Goal: Task Accomplishment & Management: Complete application form

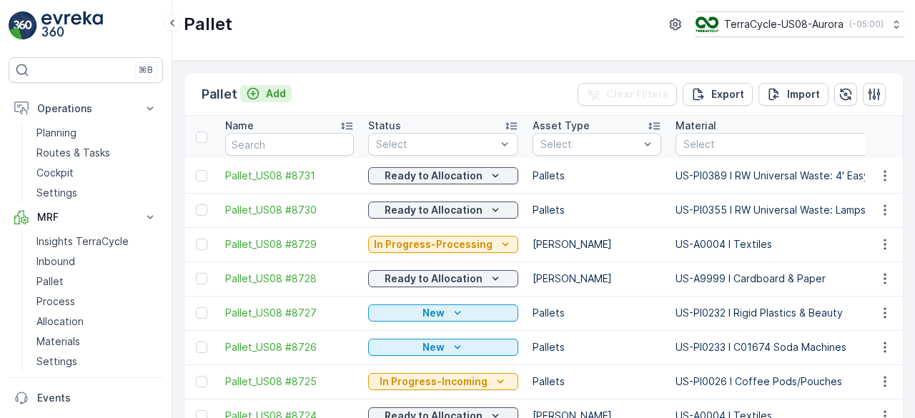
click at [268, 97] on p "Add" at bounding box center [276, 94] width 20 height 14
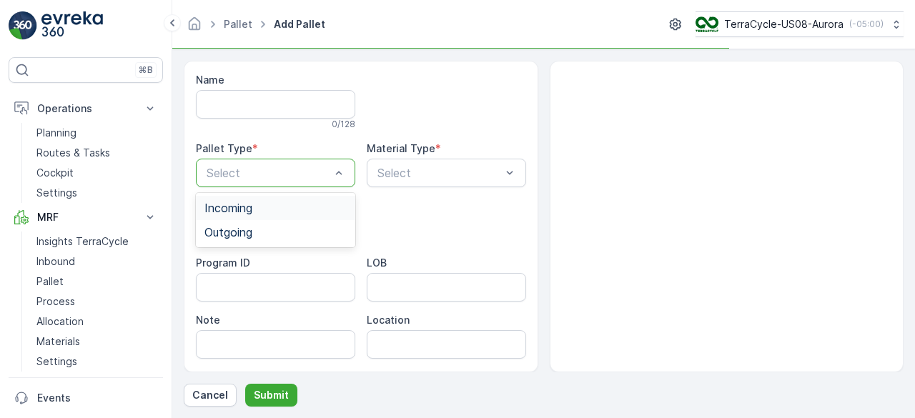
click at [267, 210] on div "Incoming" at bounding box center [276, 208] width 142 height 13
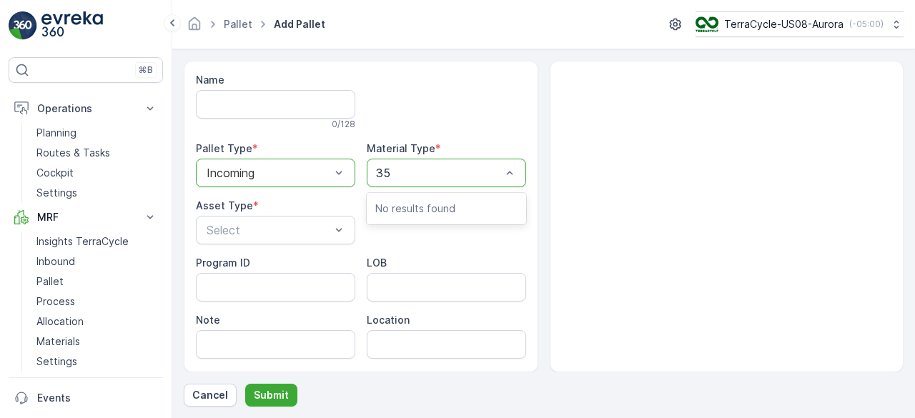
type input "357"
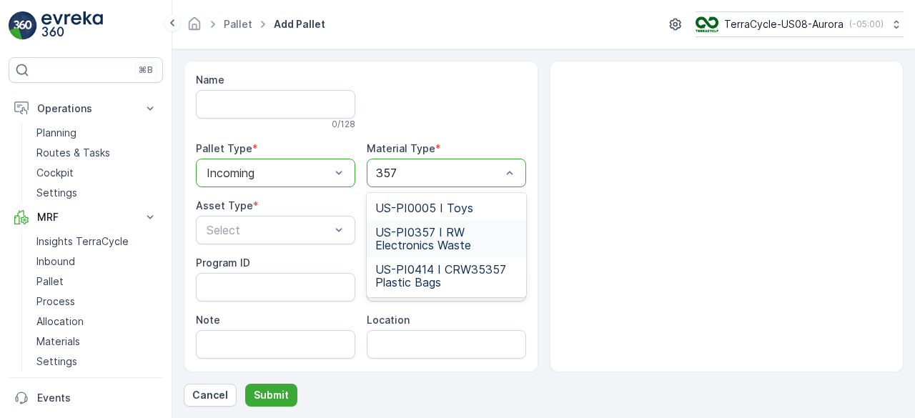
click at [440, 244] on span "US-PI0357 I RW Electronics Waste" at bounding box center [446, 239] width 142 height 26
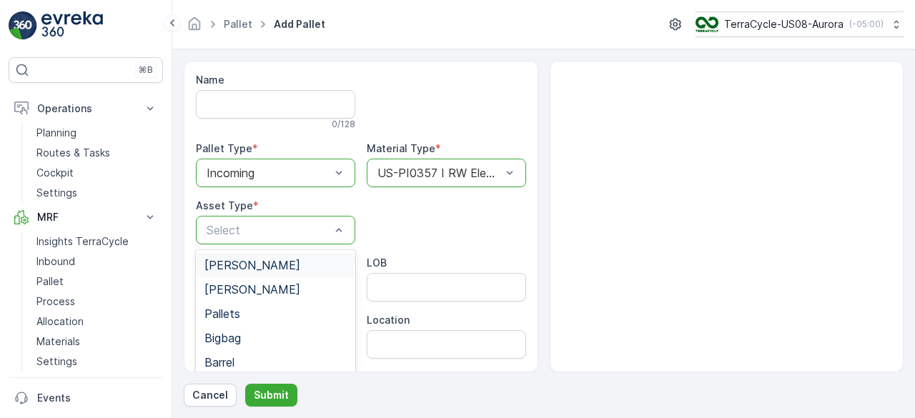
click at [276, 262] on div "[PERSON_NAME]" at bounding box center [276, 265] width 142 height 13
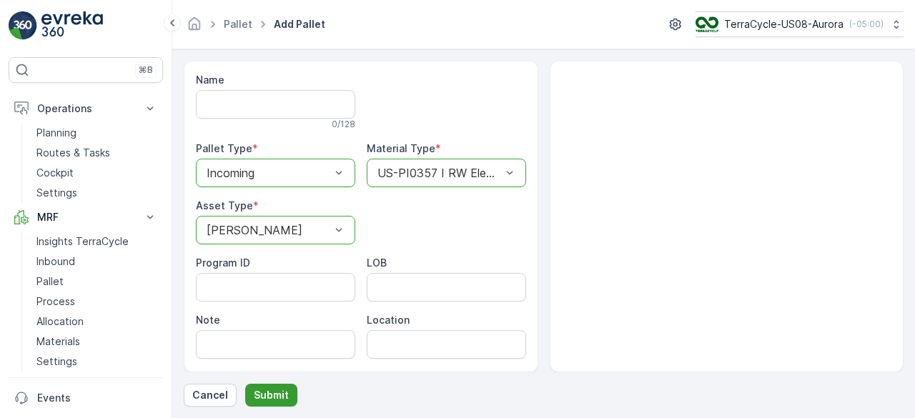
click at [263, 390] on p "Submit" at bounding box center [271, 395] width 35 height 14
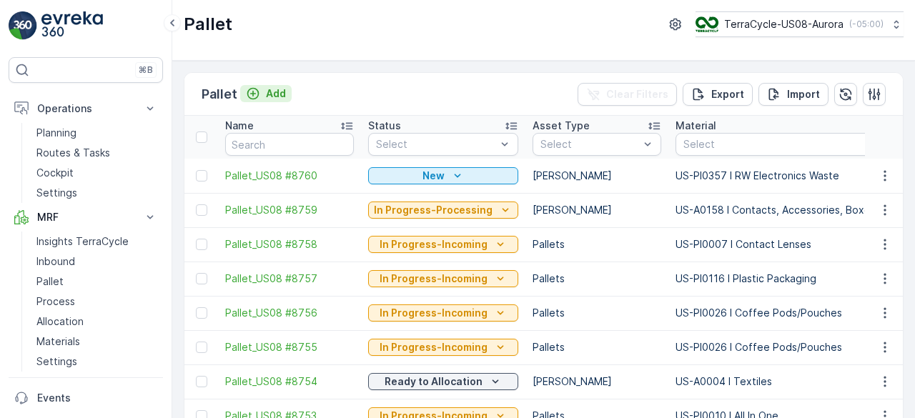
click at [273, 87] on p "Add" at bounding box center [276, 94] width 20 height 14
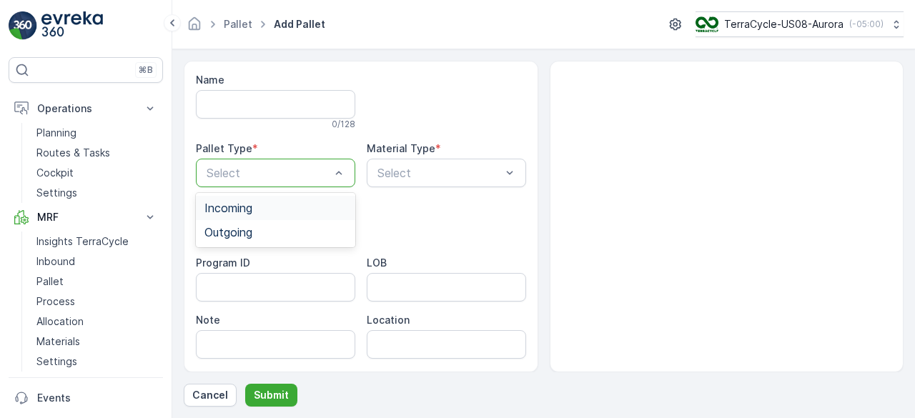
click at [279, 205] on div "Incoming" at bounding box center [276, 208] width 142 height 13
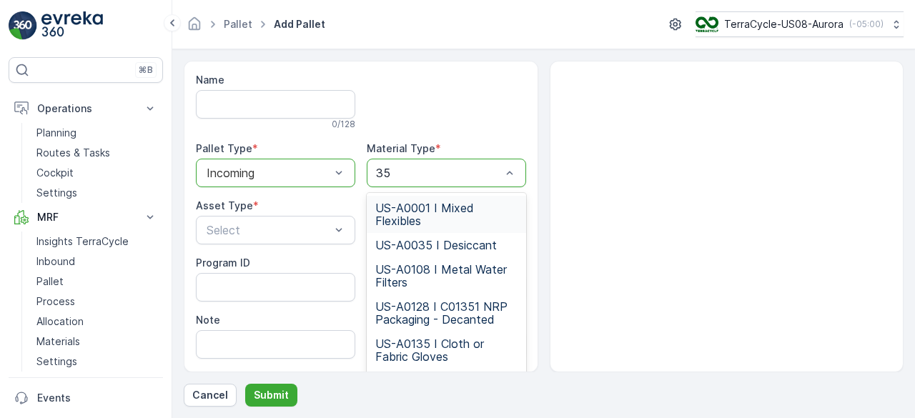
type input "357"
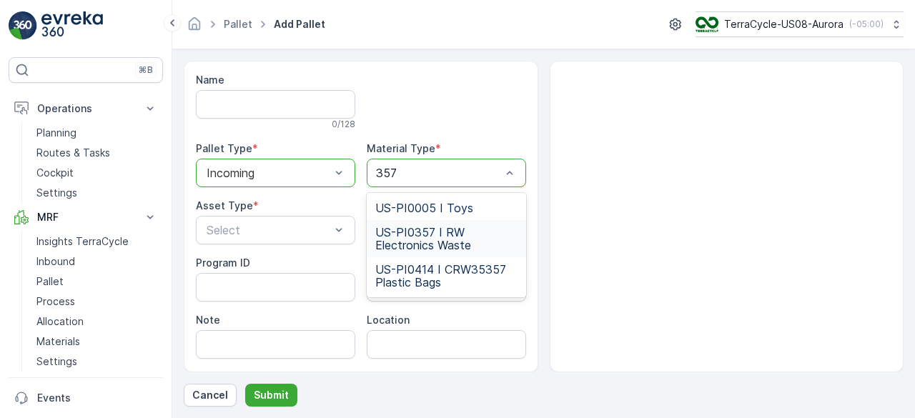
click at [468, 237] on span "US-PI0357 I RW Electronics Waste" at bounding box center [446, 239] width 142 height 26
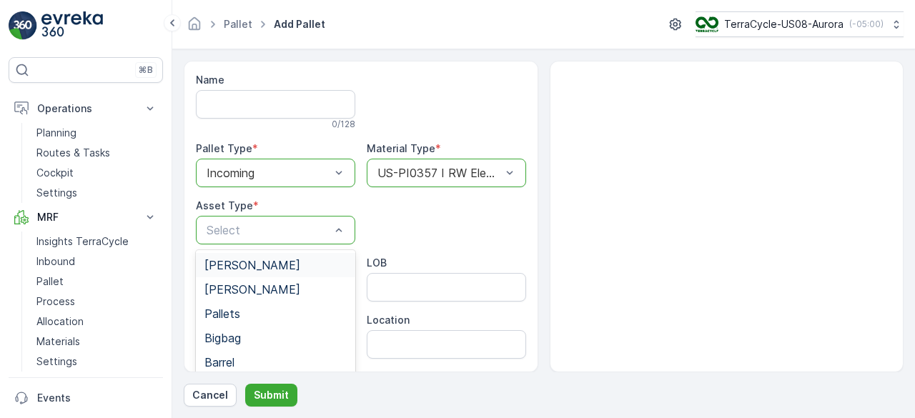
click at [267, 265] on div "[PERSON_NAME]" at bounding box center [276, 265] width 142 height 13
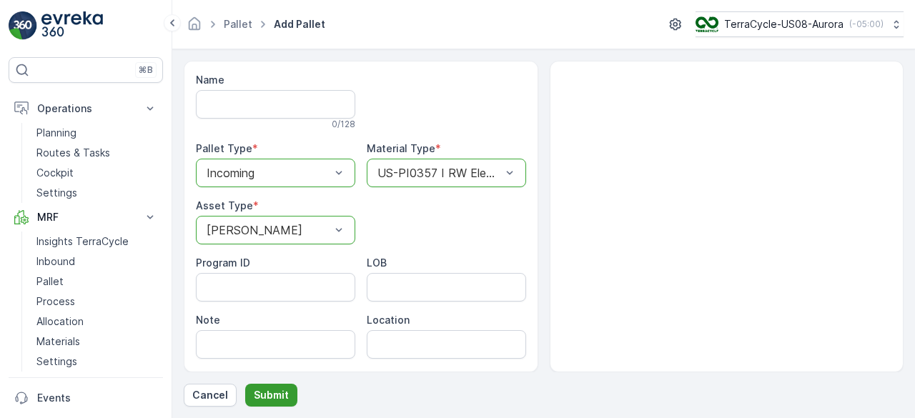
click at [275, 388] on button "Submit" at bounding box center [271, 395] width 52 height 23
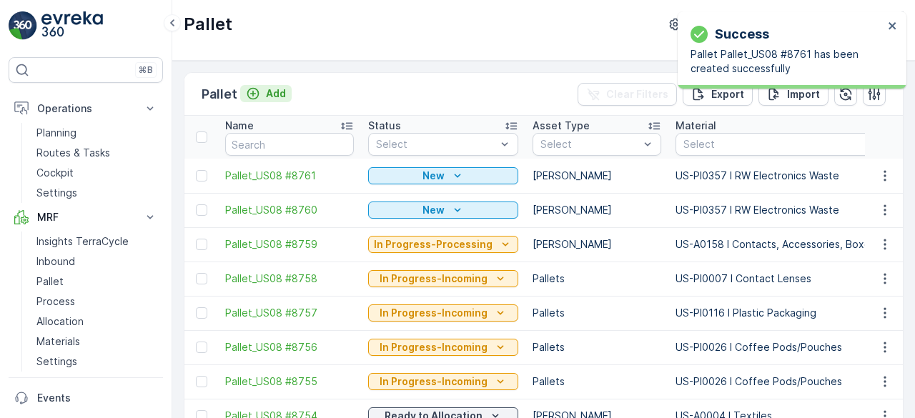
click at [267, 94] on p "Add" at bounding box center [276, 94] width 20 height 14
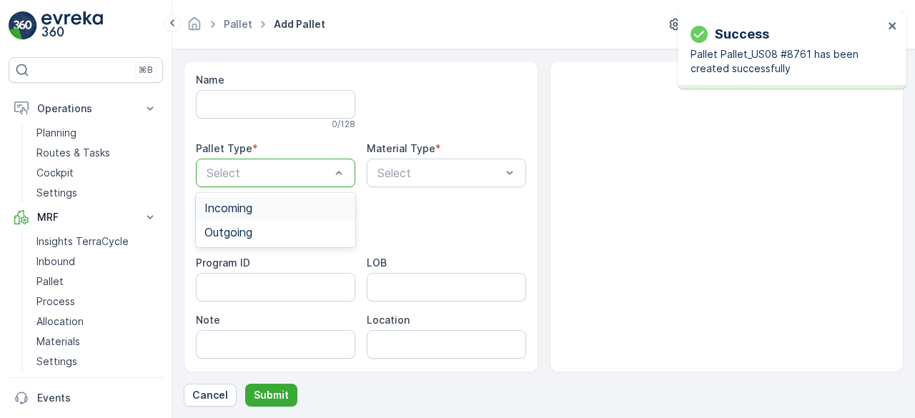
click at [277, 204] on div "Incoming" at bounding box center [276, 208] width 142 height 13
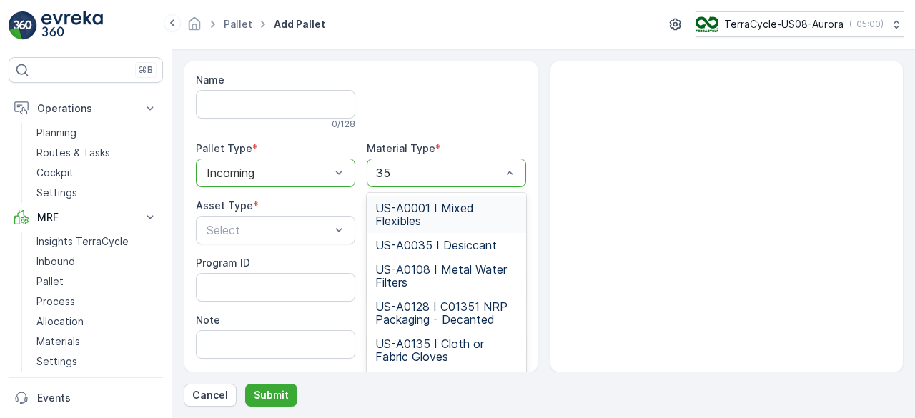
type input "357"
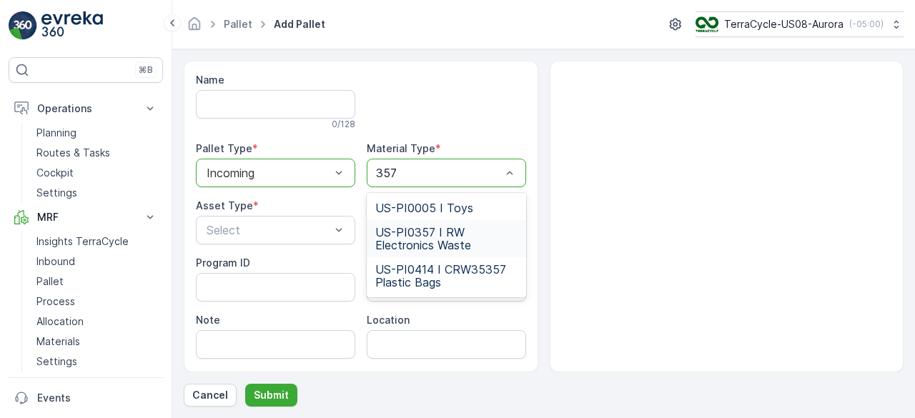
click at [443, 237] on span "US-PI0357 I RW Electronics Waste" at bounding box center [446, 239] width 142 height 26
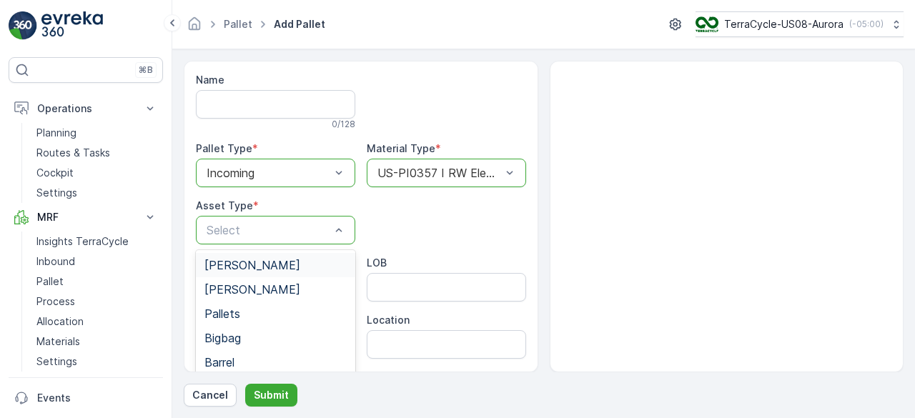
click at [271, 266] on div "[PERSON_NAME]" at bounding box center [276, 265] width 142 height 13
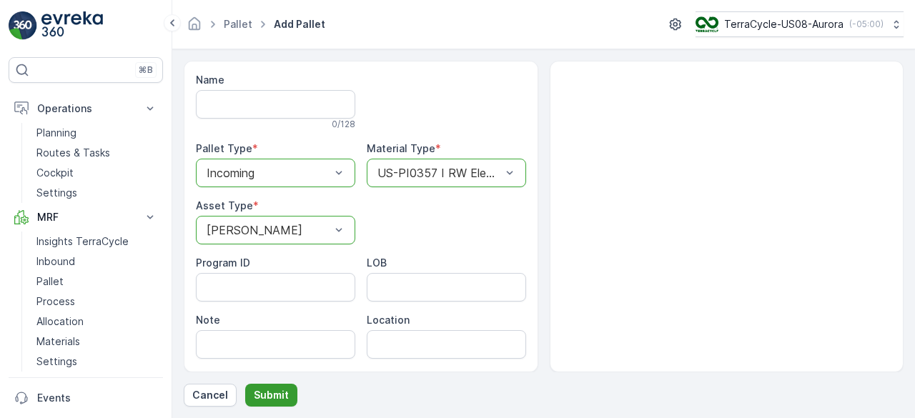
click at [271, 395] on p "Submit" at bounding box center [271, 395] width 35 height 14
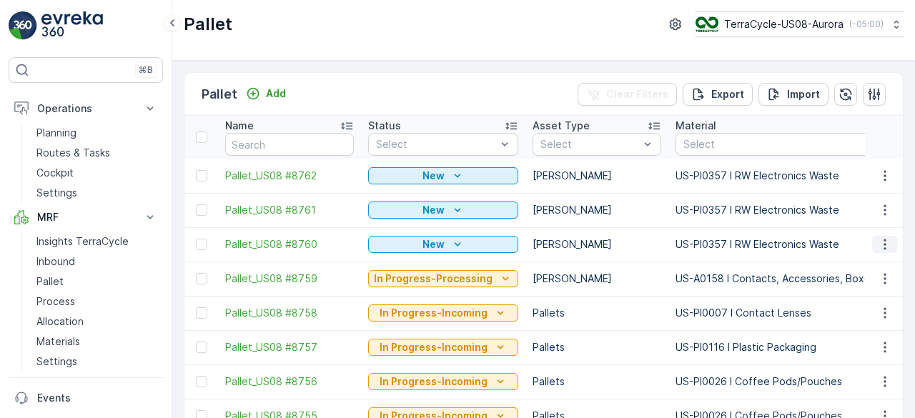
click at [881, 245] on icon "button" at bounding box center [885, 244] width 14 height 14
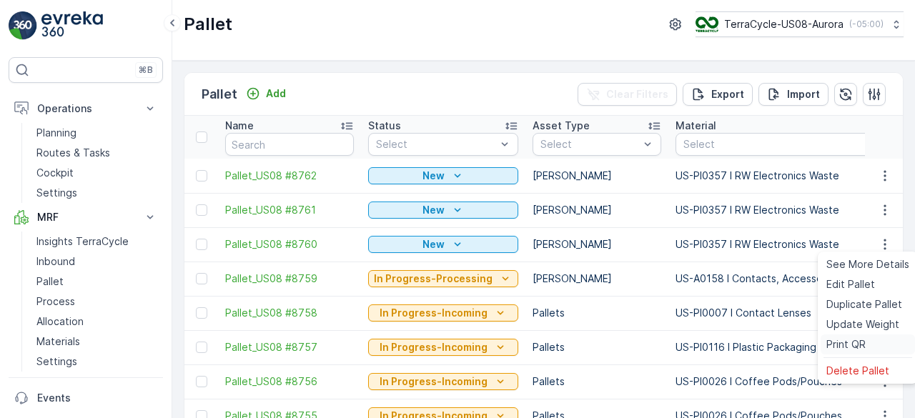
click at [841, 340] on span "Print QR" at bounding box center [846, 345] width 39 height 14
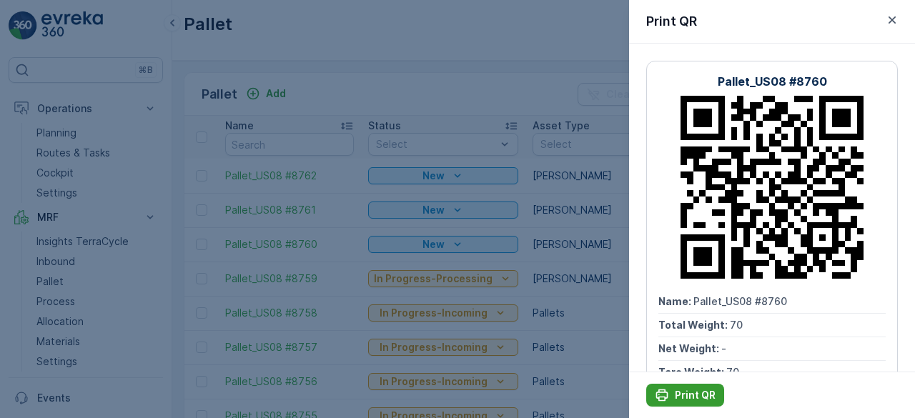
click at [700, 395] on p "Print QR" at bounding box center [695, 395] width 41 height 14
click at [602, 250] on div at bounding box center [457, 209] width 915 height 418
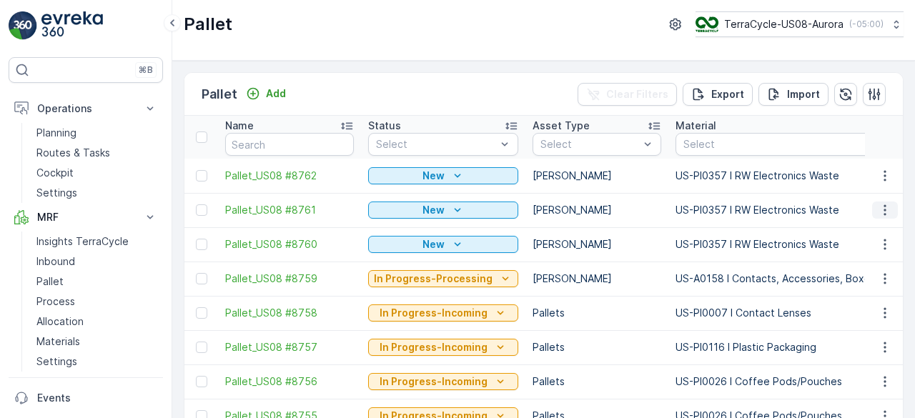
click at [881, 210] on icon "button" at bounding box center [885, 210] width 14 height 14
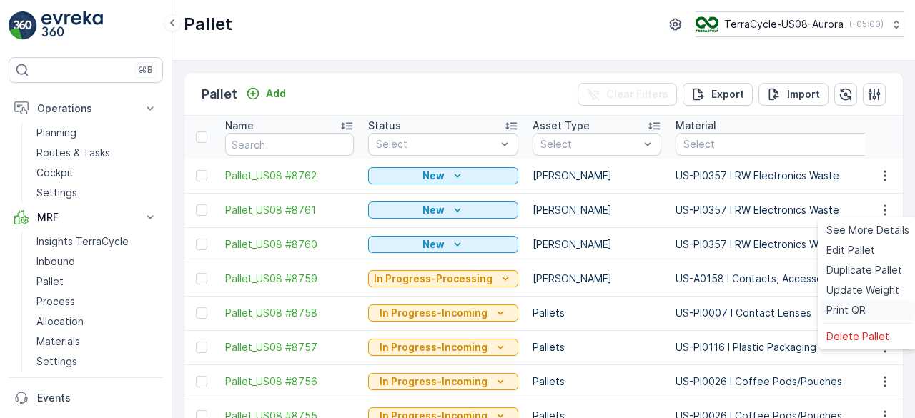
click at [841, 311] on span "Print QR" at bounding box center [846, 310] width 39 height 14
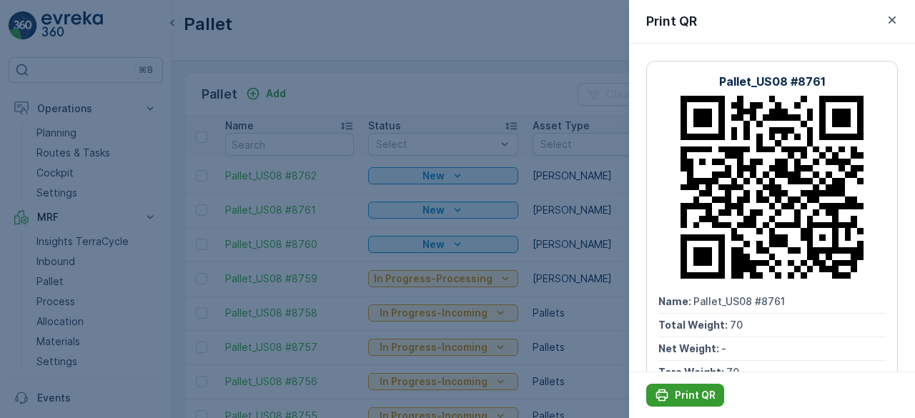
click at [691, 393] on p "Print QR" at bounding box center [695, 395] width 41 height 14
click at [594, 265] on div at bounding box center [457, 209] width 915 height 418
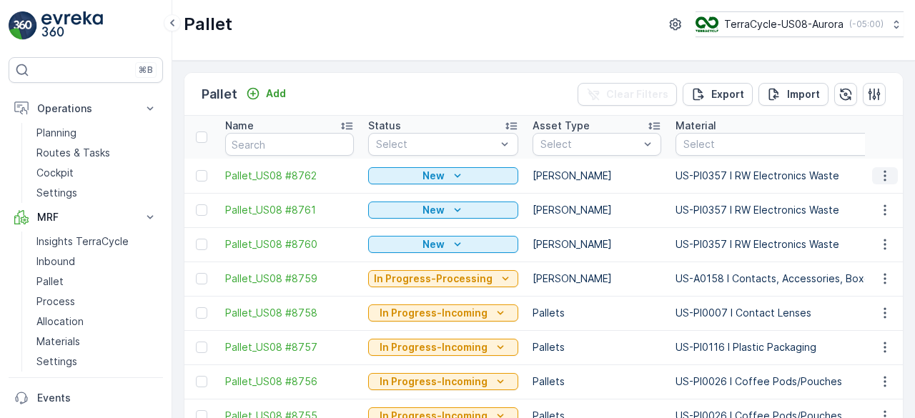
click at [878, 181] on icon "button" at bounding box center [885, 176] width 14 height 14
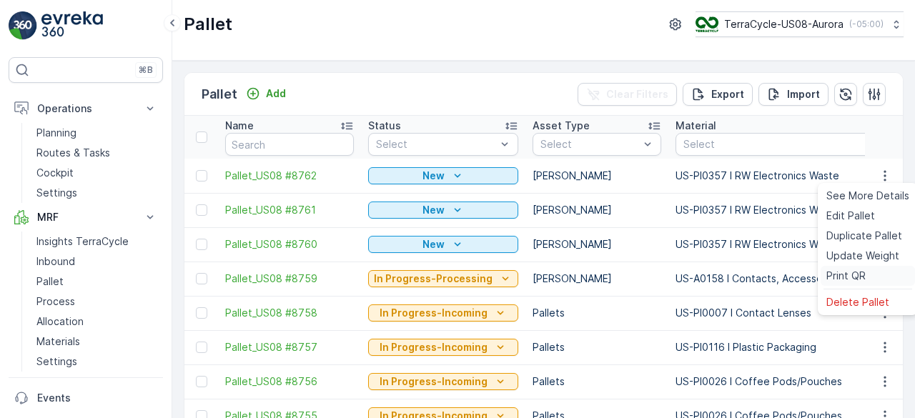
click at [860, 280] on span "Print QR" at bounding box center [846, 276] width 39 height 14
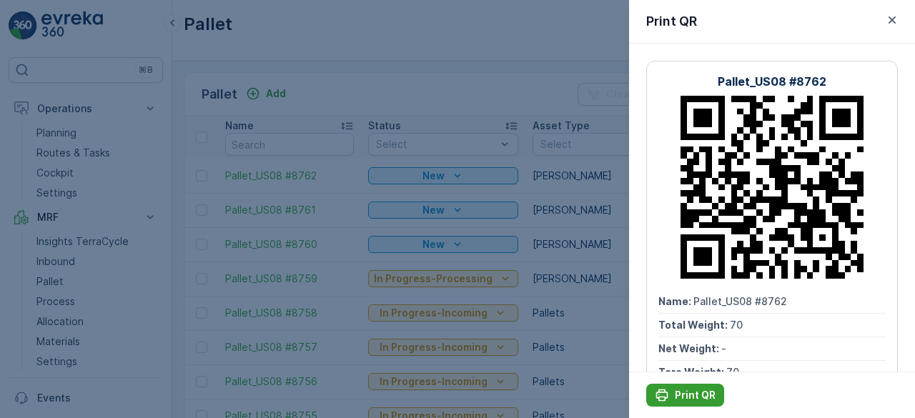
click at [687, 393] on p "Print QR" at bounding box center [695, 395] width 41 height 14
click at [559, 39] on div at bounding box center [457, 209] width 915 height 418
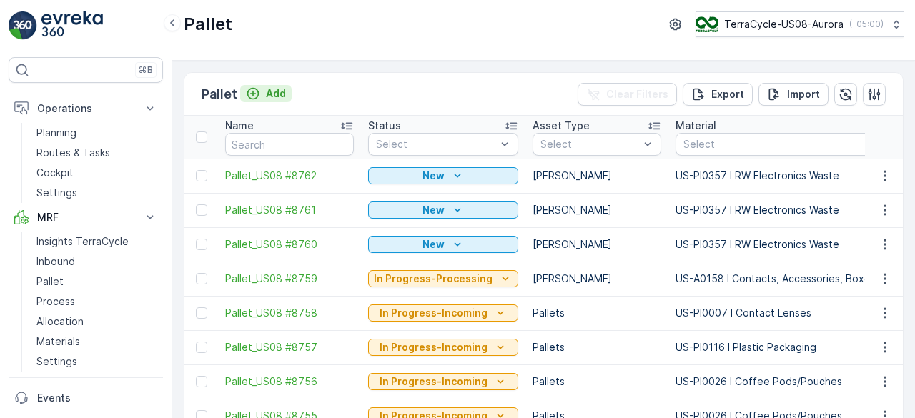
click at [277, 94] on p "Add" at bounding box center [276, 94] width 20 height 14
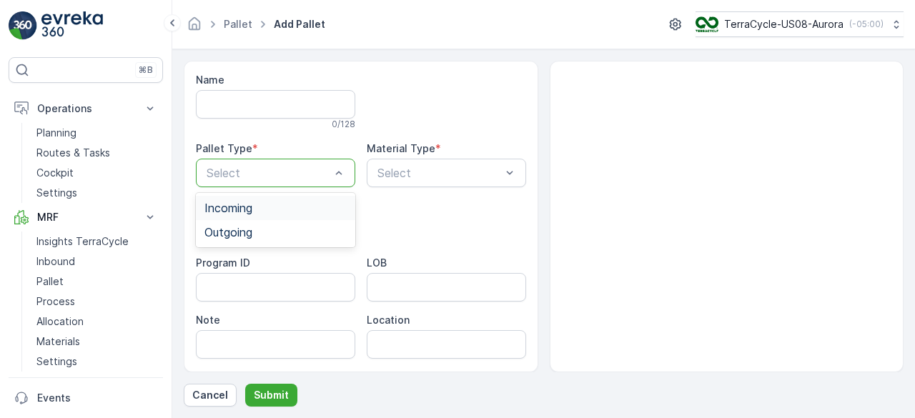
click at [285, 210] on div "Incoming" at bounding box center [276, 208] width 142 height 13
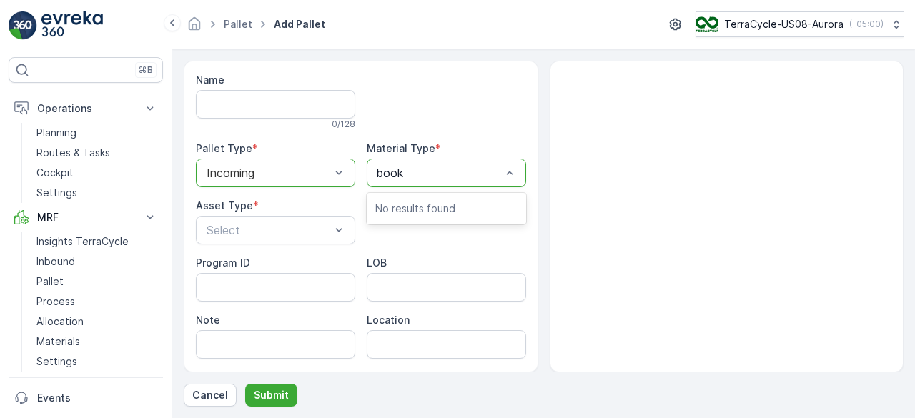
type input "books"
click at [439, 211] on span "US-PI0132 I Books and Magazines" at bounding box center [446, 215] width 142 height 26
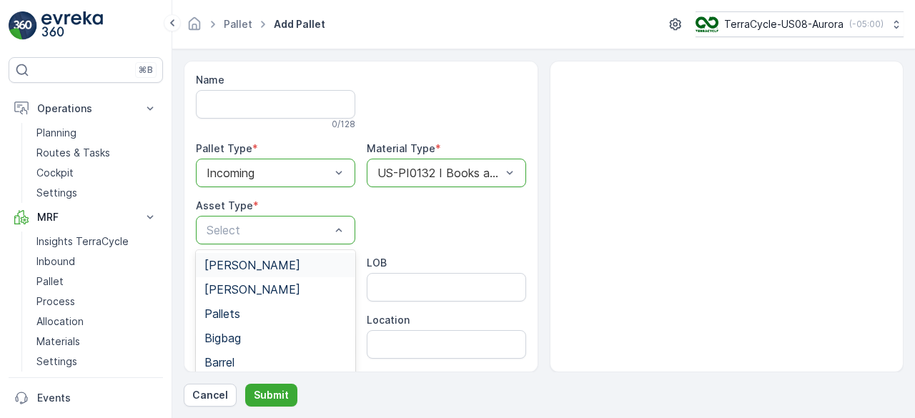
click at [303, 262] on div "[PERSON_NAME]" at bounding box center [276, 265] width 142 height 13
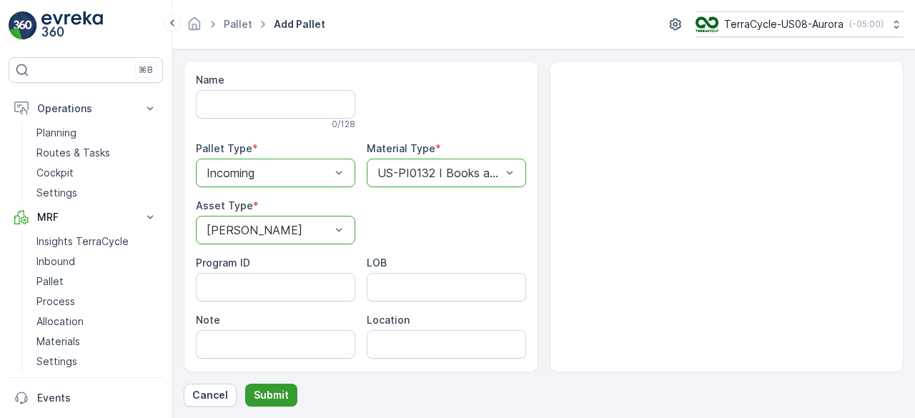
click at [280, 398] on p "Submit" at bounding box center [271, 395] width 35 height 14
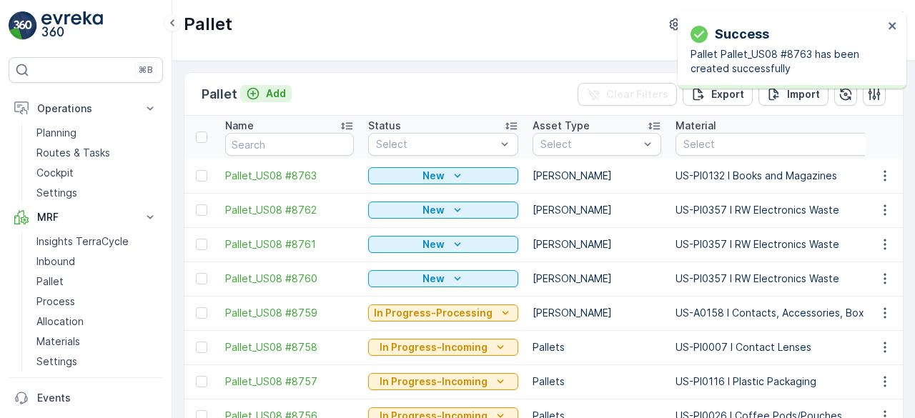
click at [280, 89] on p "Add" at bounding box center [276, 94] width 20 height 14
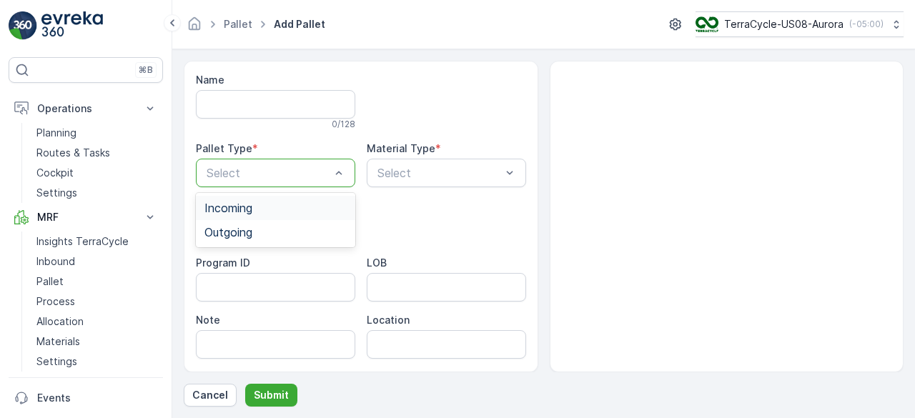
click at [255, 198] on div "Incoming" at bounding box center [275, 208] width 159 height 24
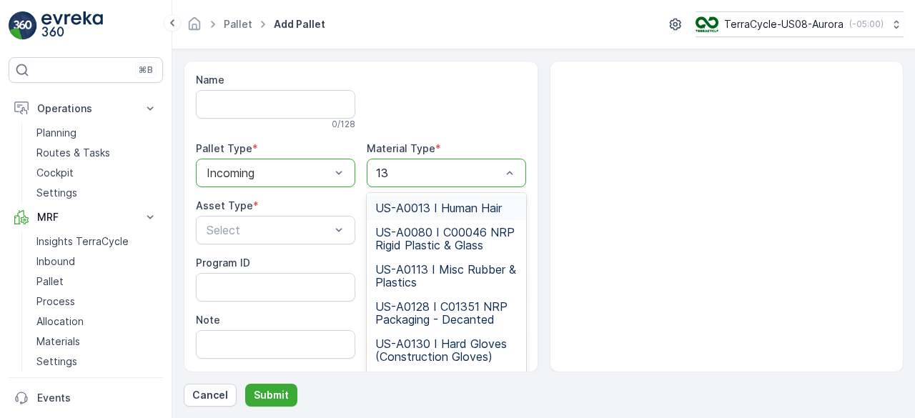
type input "132"
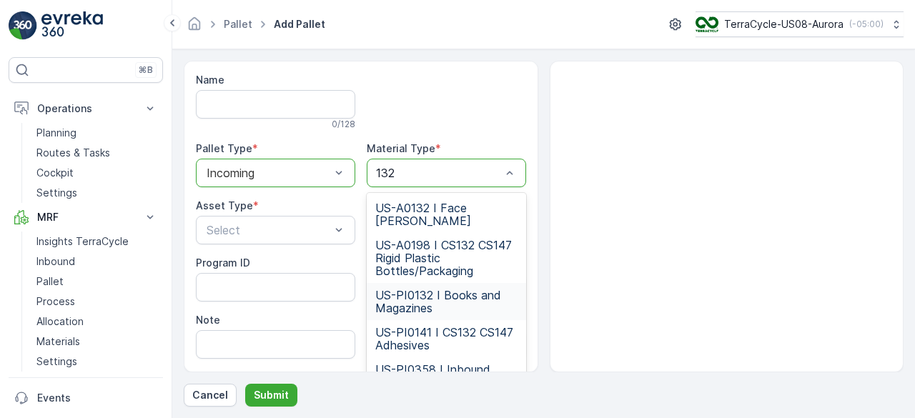
click at [451, 289] on span "US-PI0132 I Books and Magazines" at bounding box center [446, 302] width 142 height 26
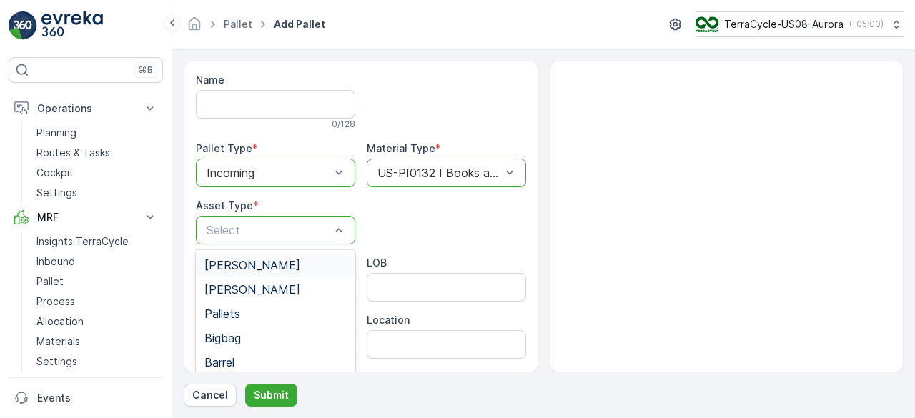
click at [269, 269] on div "[PERSON_NAME]" at bounding box center [276, 265] width 142 height 13
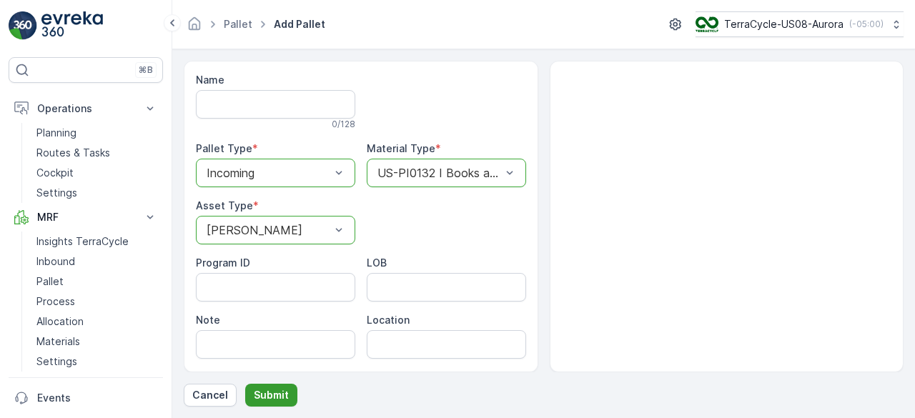
click at [270, 394] on p "Submit" at bounding box center [271, 395] width 35 height 14
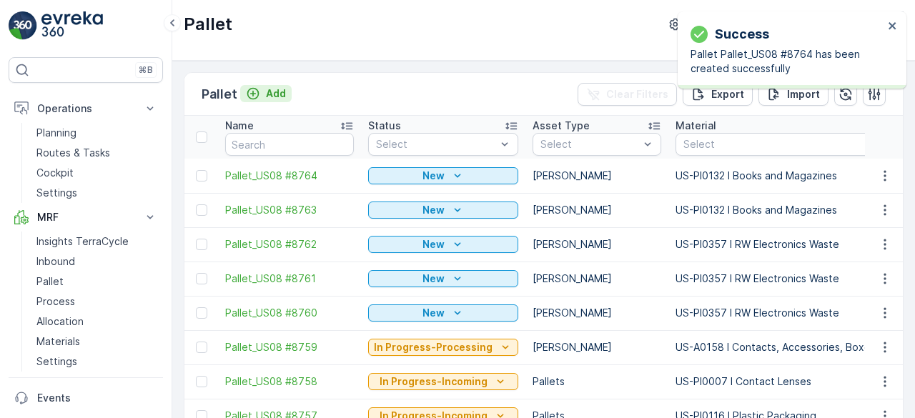
click at [267, 90] on p "Add" at bounding box center [276, 94] width 20 height 14
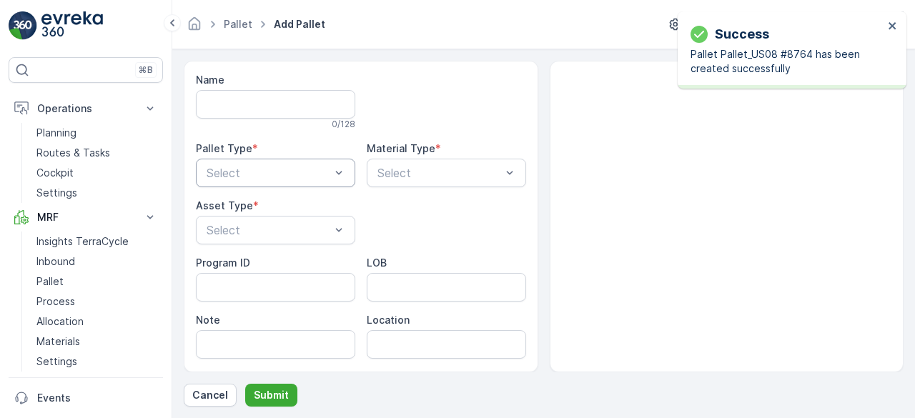
click at [266, 162] on div "Select" at bounding box center [275, 173] width 159 height 29
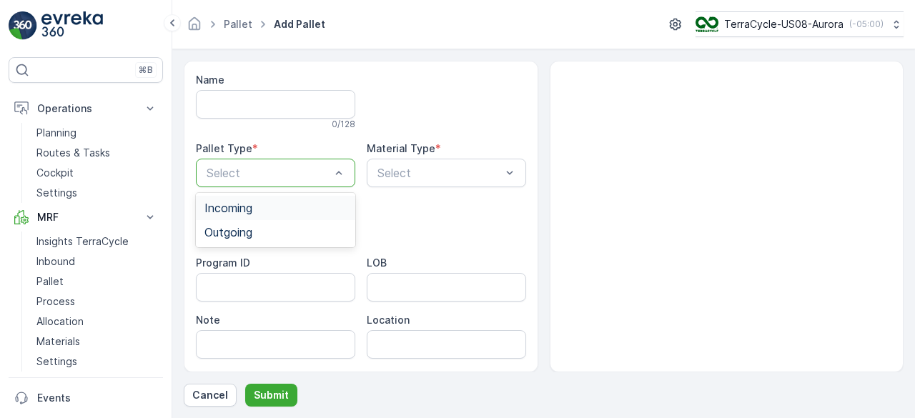
click at [261, 213] on div "Incoming" at bounding box center [276, 208] width 142 height 13
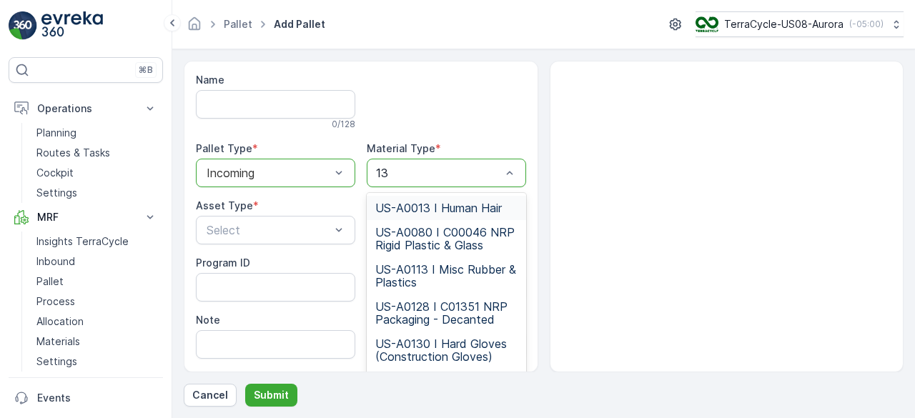
type input "132"
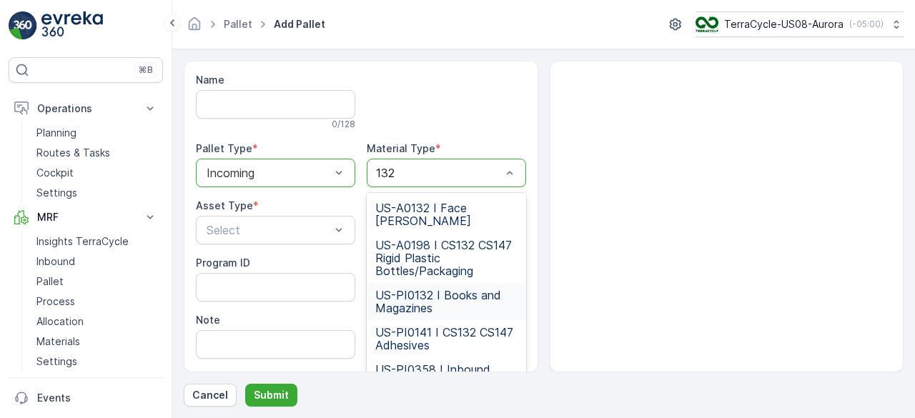
click at [438, 289] on span "US-PI0132 I Books and Magazines" at bounding box center [446, 302] width 142 height 26
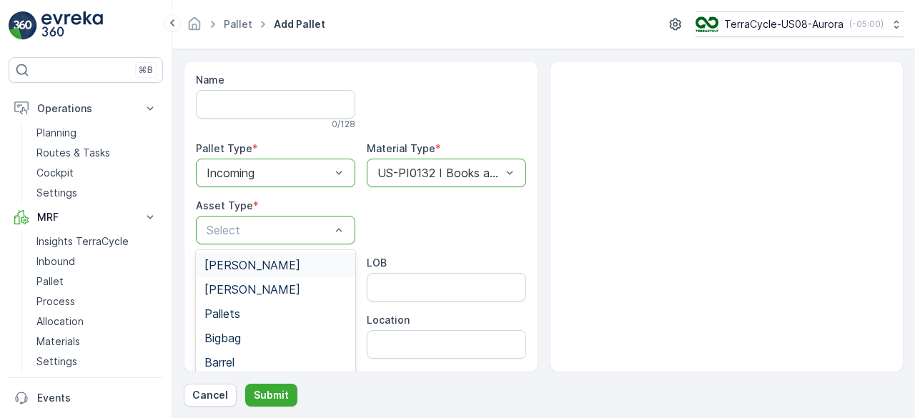
click at [300, 243] on div "Select" at bounding box center [275, 230] width 159 height 29
click at [269, 314] on div "Pallets" at bounding box center [276, 314] width 142 height 13
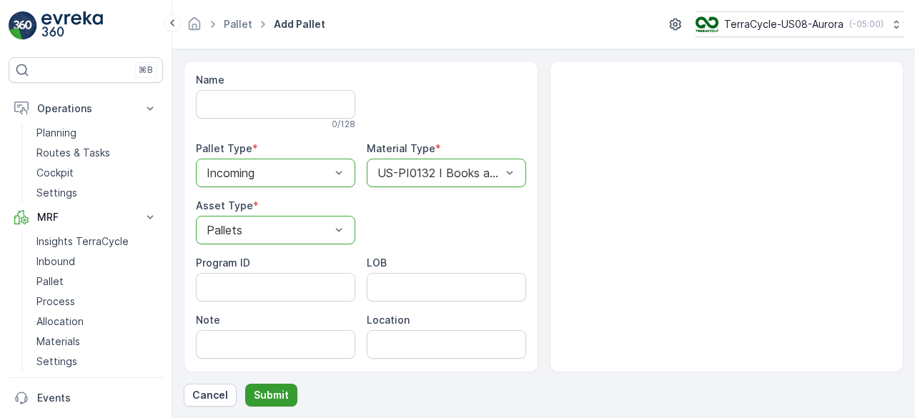
click at [264, 393] on p "Submit" at bounding box center [271, 395] width 35 height 14
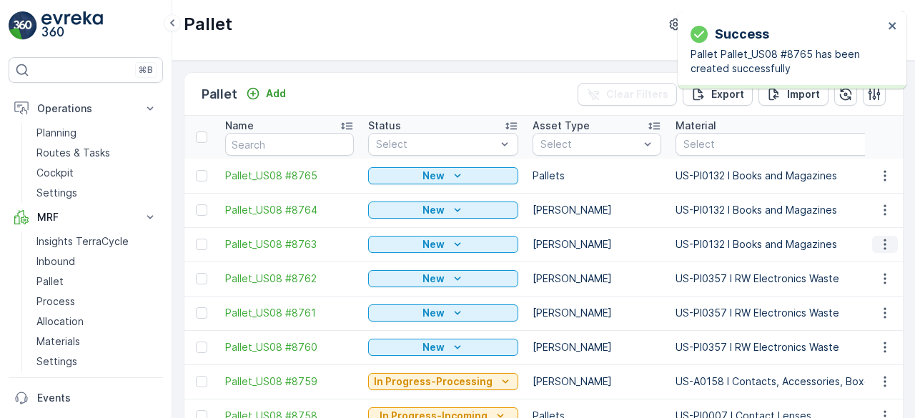
click at [885, 244] on icon "button" at bounding box center [885, 244] width 14 height 14
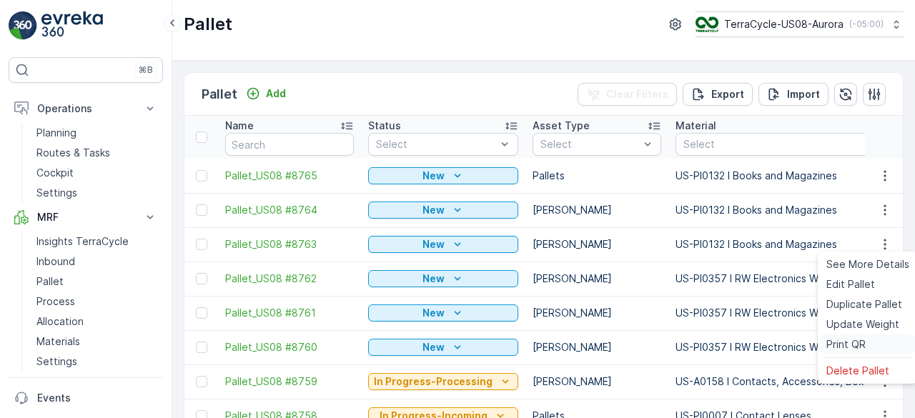
click at [862, 341] on span "Print QR" at bounding box center [846, 345] width 39 height 14
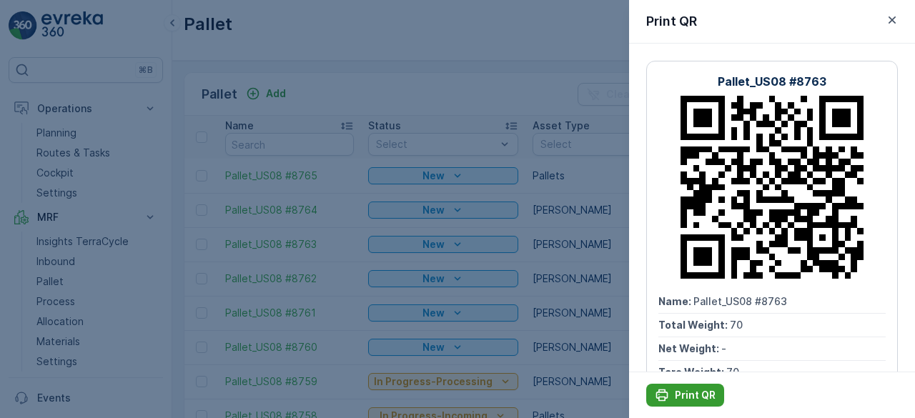
click at [689, 393] on p "Print QR" at bounding box center [695, 395] width 41 height 14
click at [594, 307] on div at bounding box center [457, 209] width 915 height 418
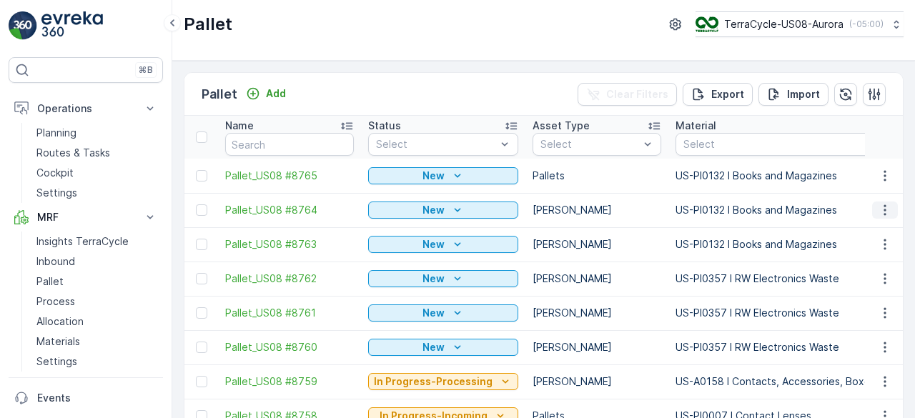
click at [884, 211] on icon "button" at bounding box center [885, 210] width 14 height 14
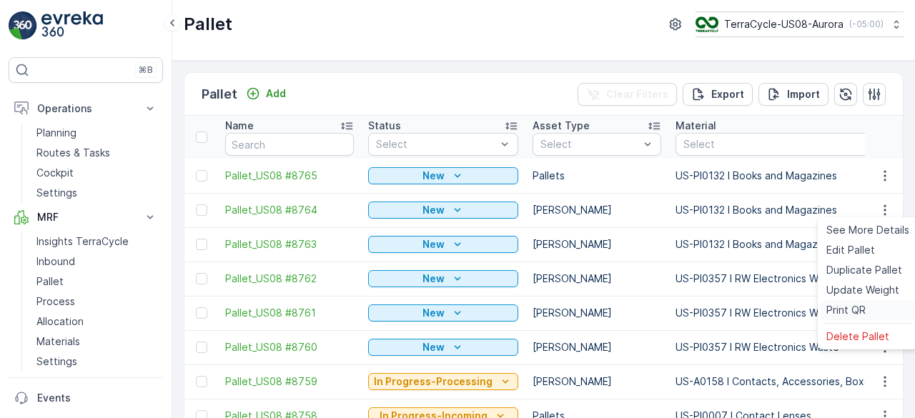
click at [862, 310] on span "Print QR" at bounding box center [846, 310] width 39 height 14
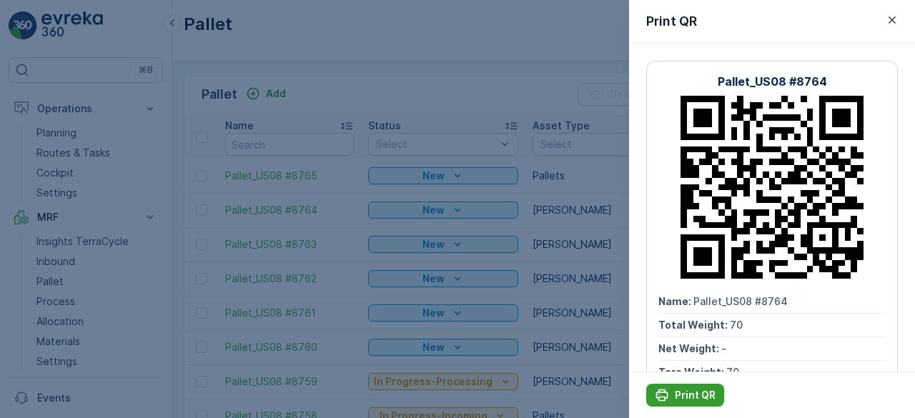
click at [699, 393] on p "Print QR" at bounding box center [695, 395] width 41 height 14
click at [604, 312] on div at bounding box center [457, 209] width 915 height 418
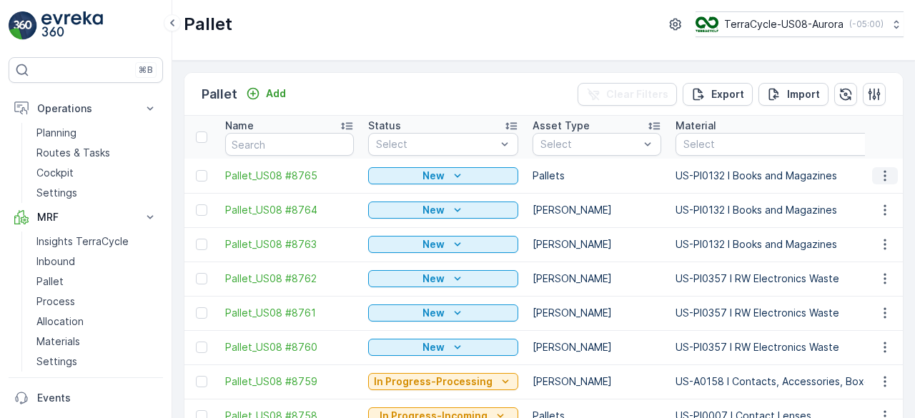
click at [883, 173] on icon "button" at bounding box center [885, 176] width 14 height 14
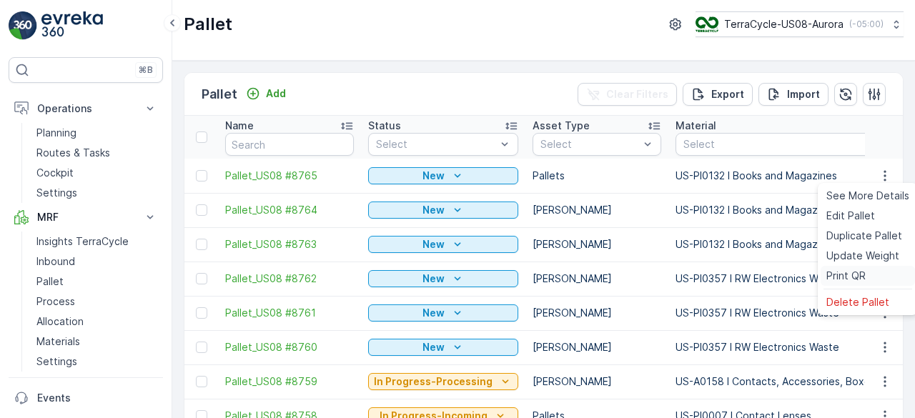
click at [847, 280] on span "Print QR" at bounding box center [846, 276] width 39 height 14
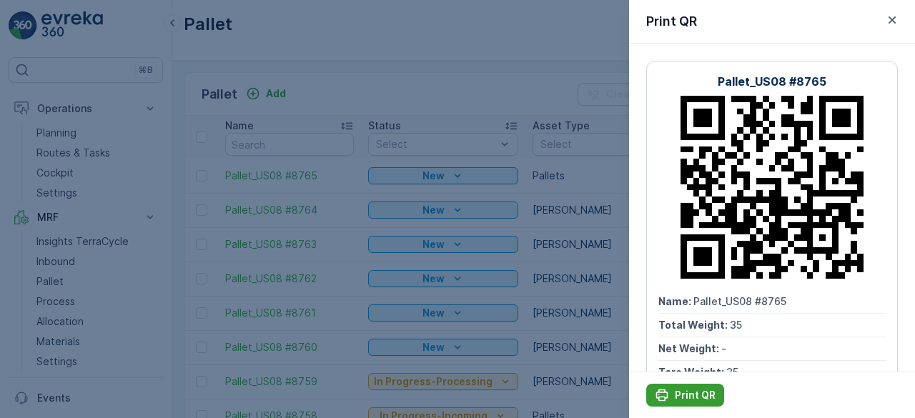
click at [698, 398] on p "Print QR" at bounding box center [695, 395] width 41 height 14
click at [611, 288] on div at bounding box center [457, 209] width 915 height 418
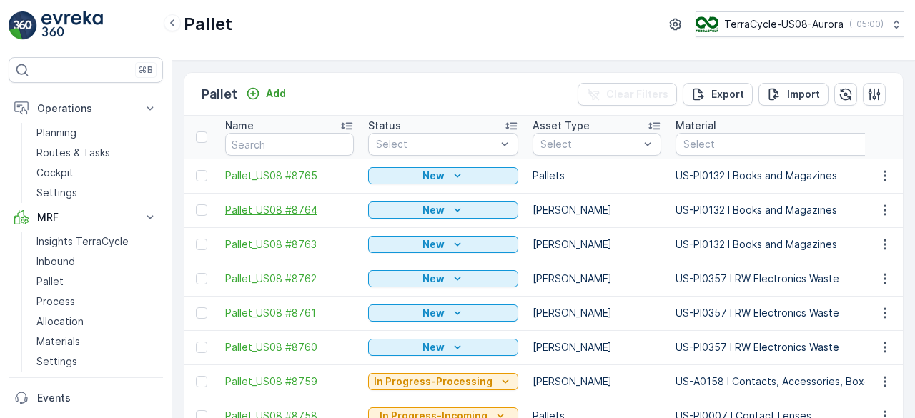
click at [263, 207] on span "Pallet_US08 #8764" at bounding box center [289, 210] width 129 height 14
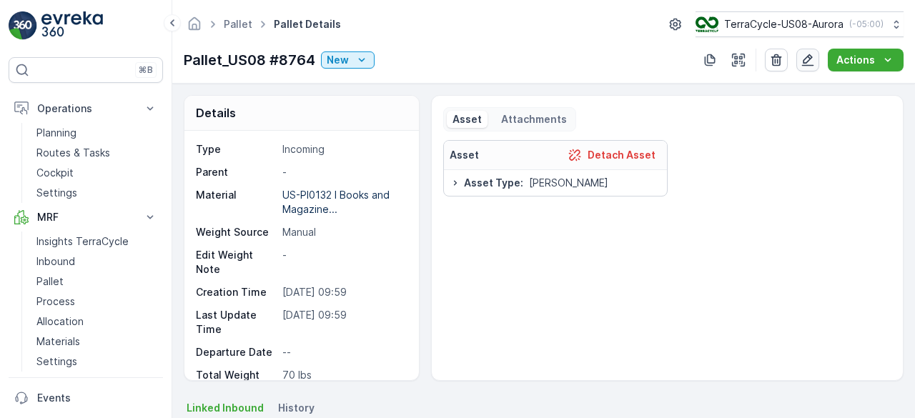
click at [811, 58] on icon "button" at bounding box center [808, 60] width 12 height 12
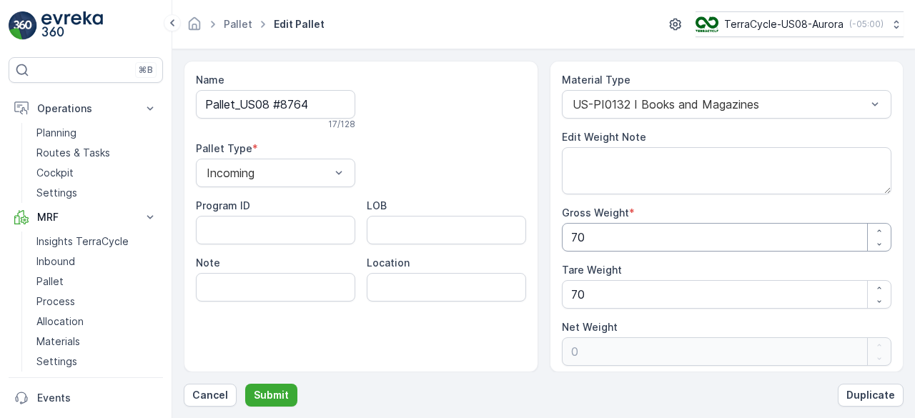
click at [667, 237] on Weight "70" at bounding box center [727, 237] width 330 height 29
type Weight "6"
type Weight "-64"
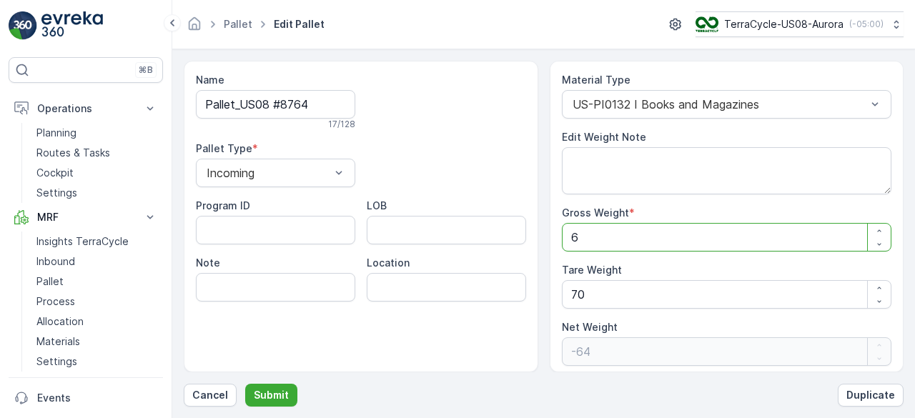
type Weight "61"
type Weight "-9"
type Weight "614"
type Weight "544"
type Weight "614"
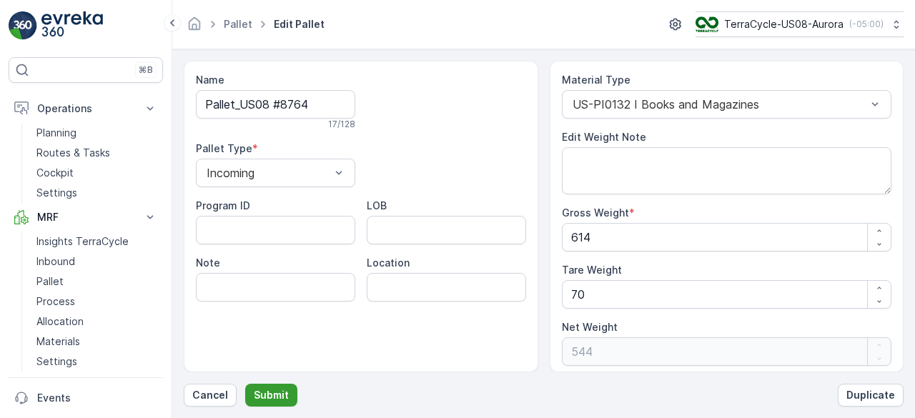
click at [270, 402] on p "Submit" at bounding box center [271, 395] width 35 height 14
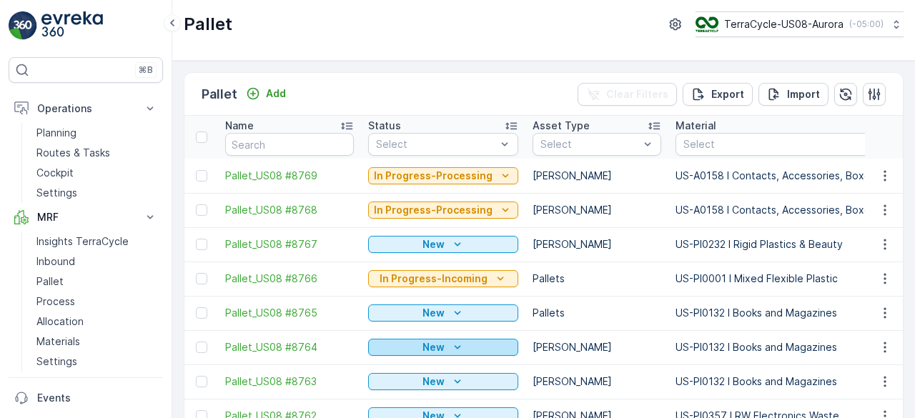
click at [439, 353] on p "New" at bounding box center [434, 347] width 22 height 14
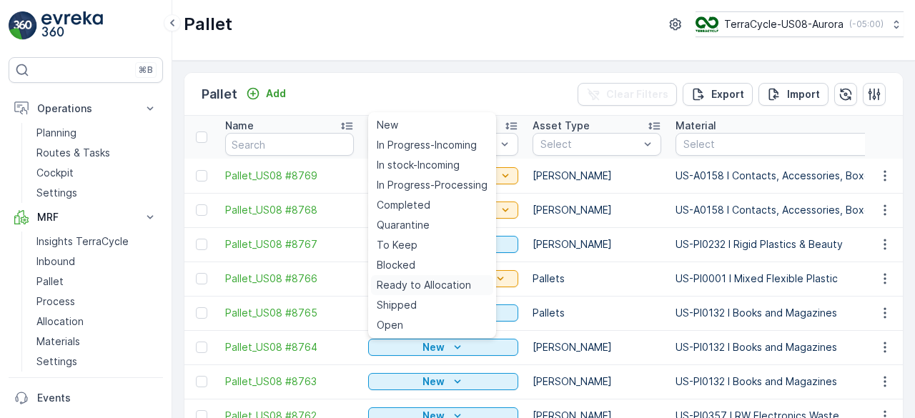
click at [445, 284] on span "Ready to Allocation" at bounding box center [424, 285] width 94 height 14
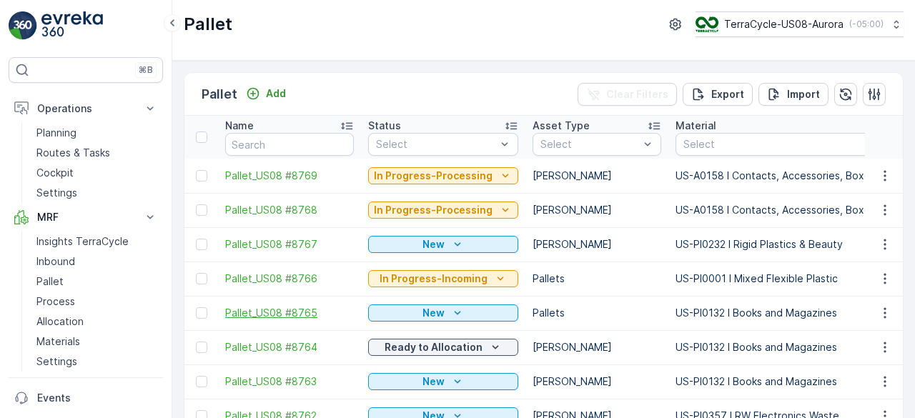
click at [297, 310] on span "Pallet_US08 #8765" at bounding box center [289, 313] width 129 height 14
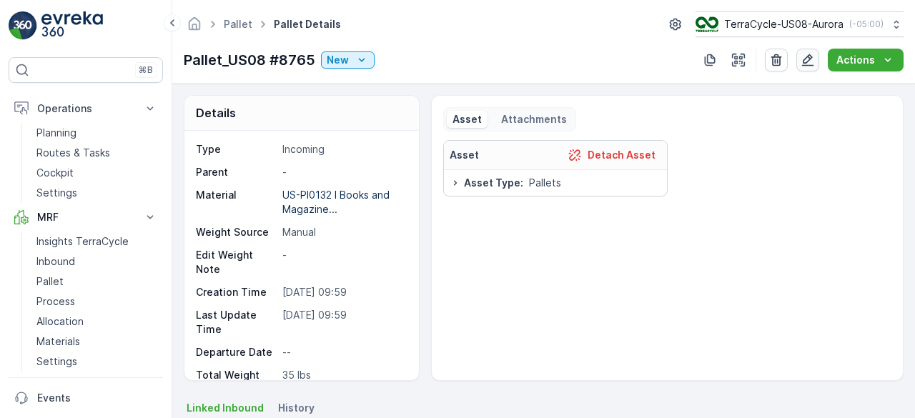
click at [798, 62] on button "button" at bounding box center [808, 60] width 23 height 23
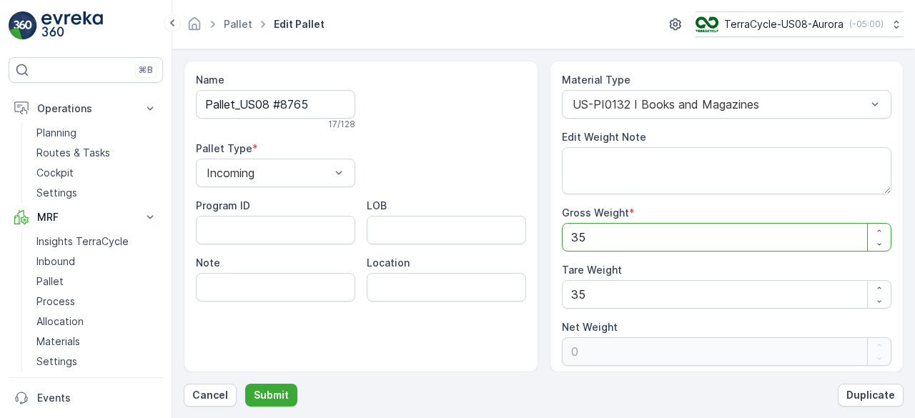
click at [679, 231] on Weight "35" at bounding box center [727, 237] width 330 height 29
type Weight "7"
type Weight "-28"
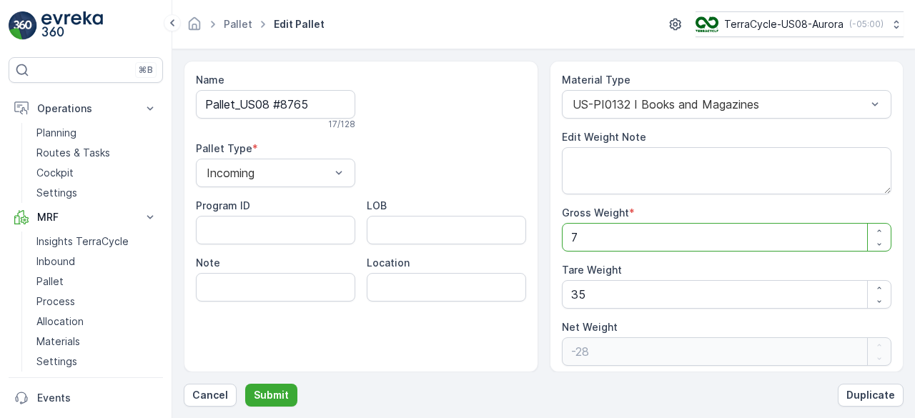
type Weight "77"
type Weight "42"
type Weight "777"
type Weight "742"
type Weight "777"
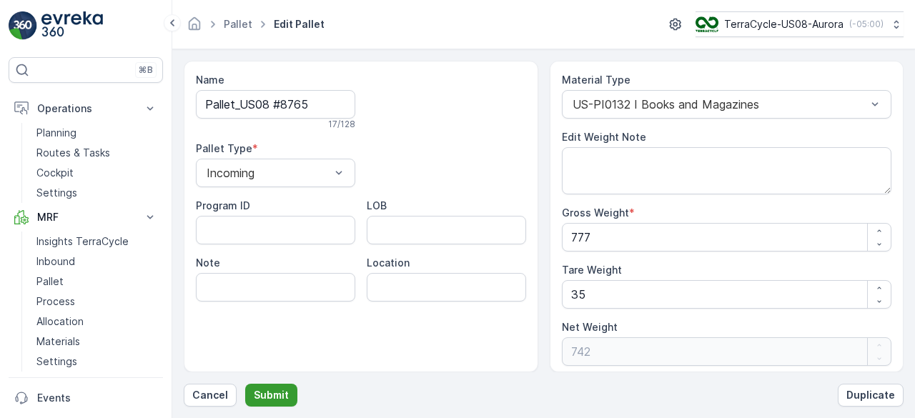
click at [267, 393] on p "Submit" at bounding box center [271, 395] width 35 height 14
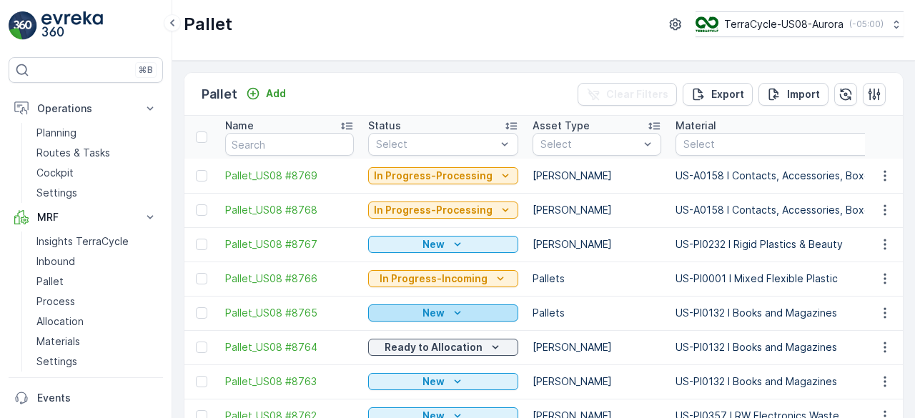
click at [461, 318] on div "New" at bounding box center [443, 313] width 139 height 14
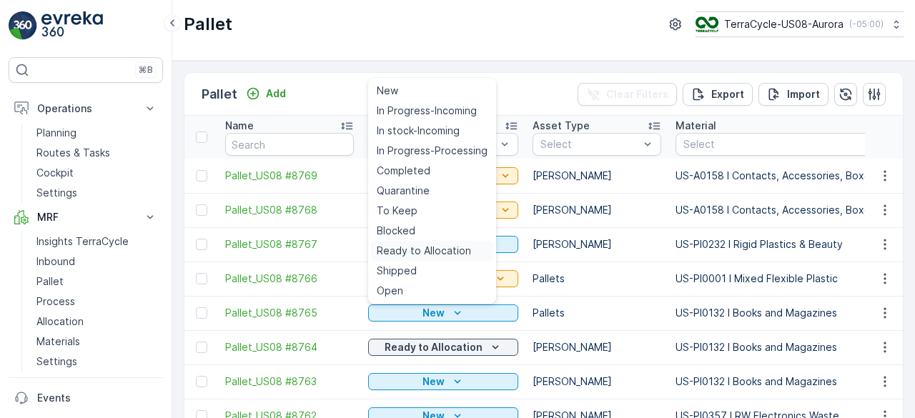
click at [464, 252] on span "Ready to Allocation" at bounding box center [424, 251] width 94 height 14
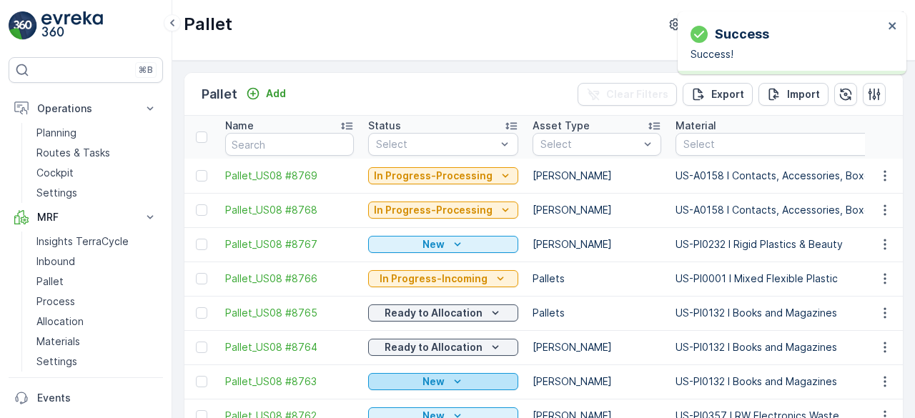
click at [451, 378] on icon "New" at bounding box center [458, 382] width 14 height 14
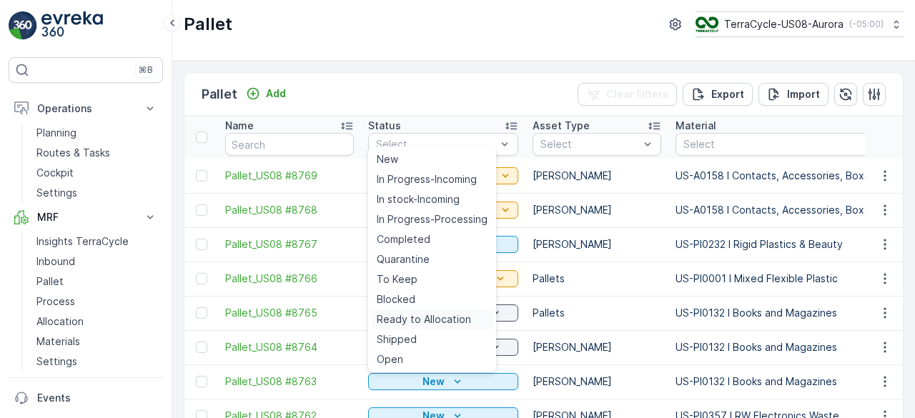
click at [446, 316] on span "Ready to Allocation" at bounding box center [424, 320] width 94 height 14
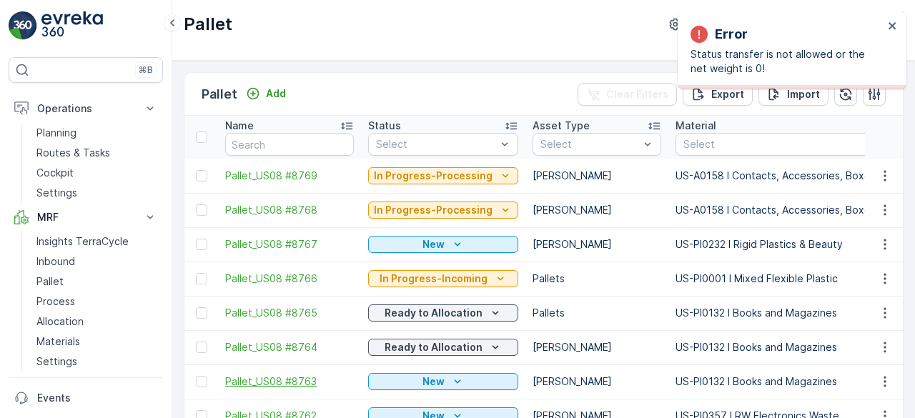
click at [305, 381] on span "Pallet_US08 #8763" at bounding box center [289, 382] width 129 height 14
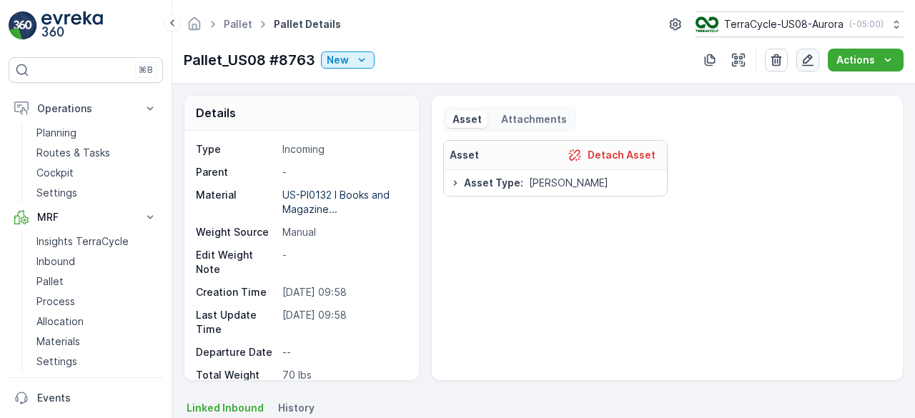
click at [808, 55] on icon "button" at bounding box center [808, 60] width 14 height 14
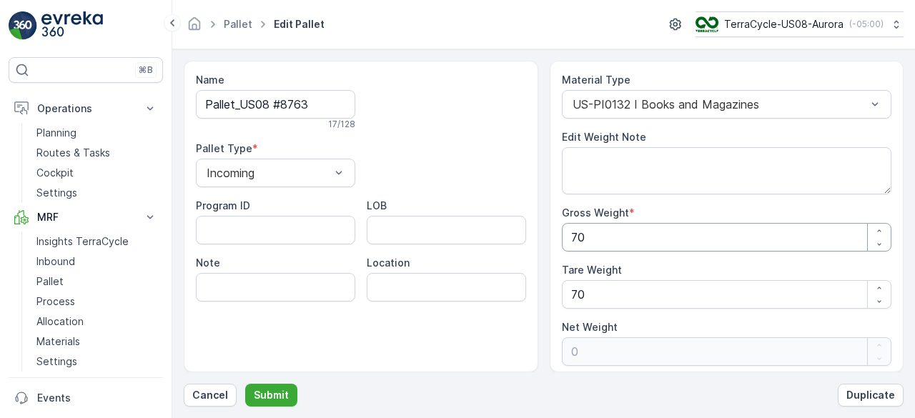
click at [673, 225] on Weight "70" at bounding box center [727, 237] width 330 height 29
type Weight "6"
type Weight "-64"
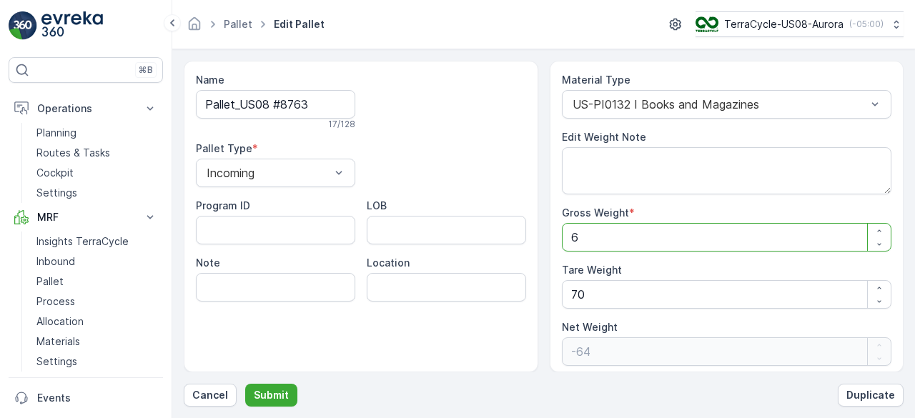
type Weight "66"
type Weight "-4"
type Weight "667"
type Weight "597"
type Weight "667"
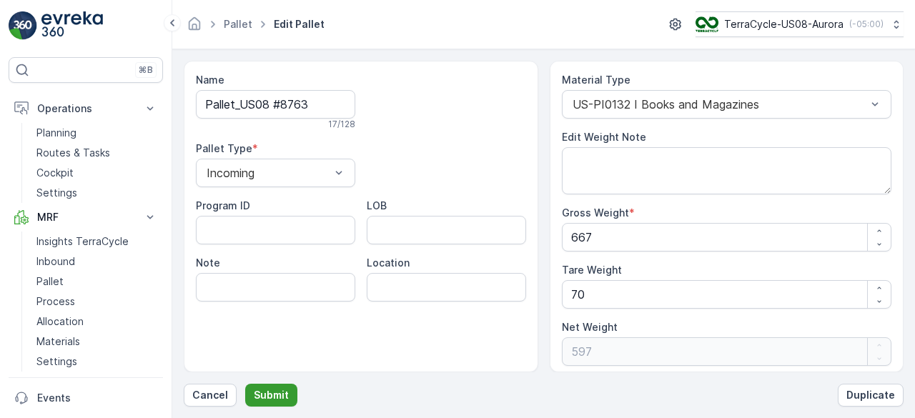
click at [267, 397] on p "Submit" at bounding box center [271, 395] width 35 height 14
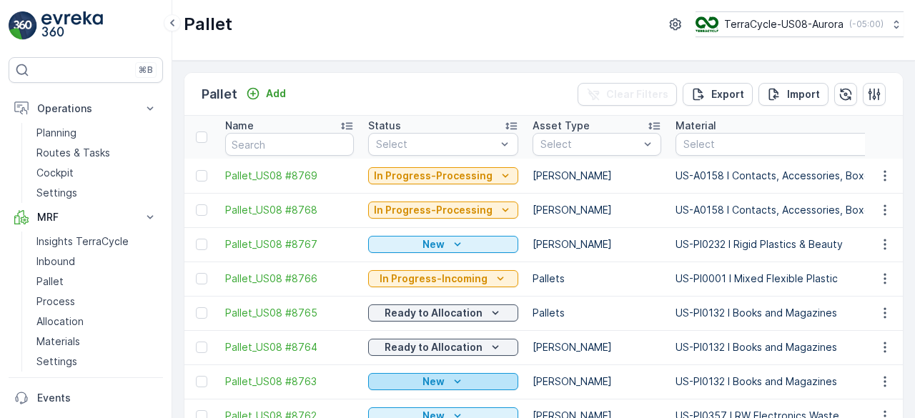
click at [413, 380] on div "New" at bounding box center [443, 382] width 139 height 14
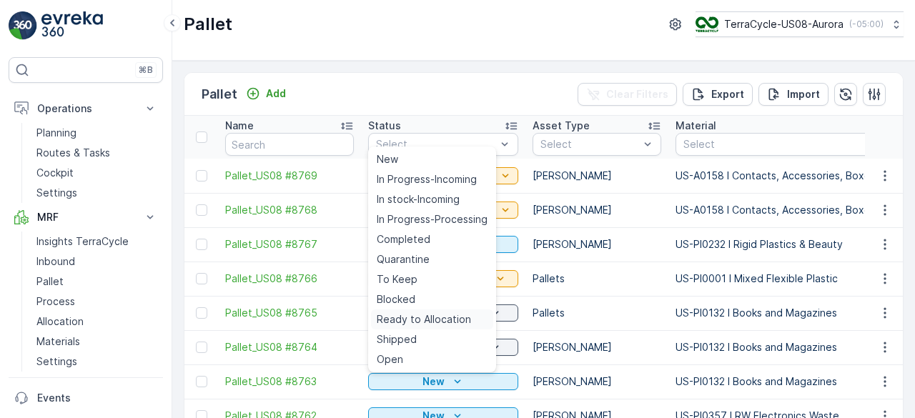
click at [446, 318] on span "Ready to Allocation" at bounding box center [424, 320] width 94 height 14
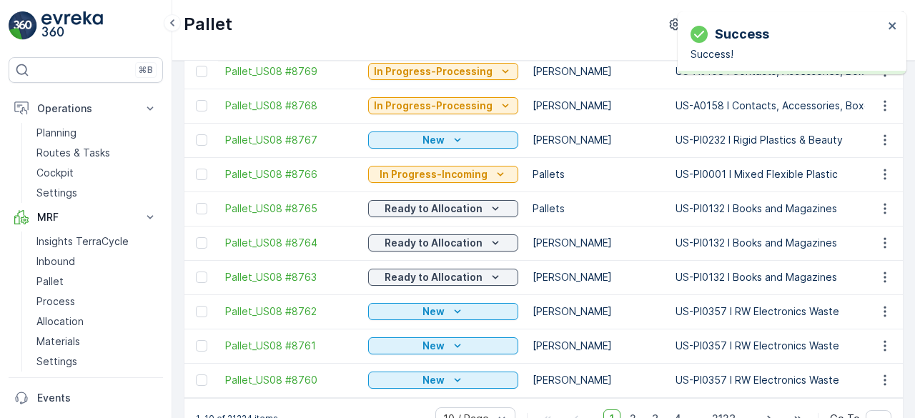
scroll to position [142, 0]
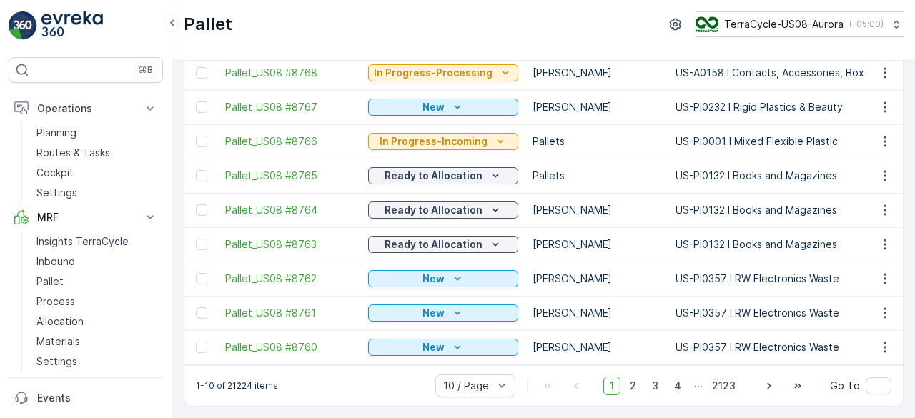
click at [253, 341] on span "Pallet_US08 #8760" at bounding box center [289, 347] width 129 height 14
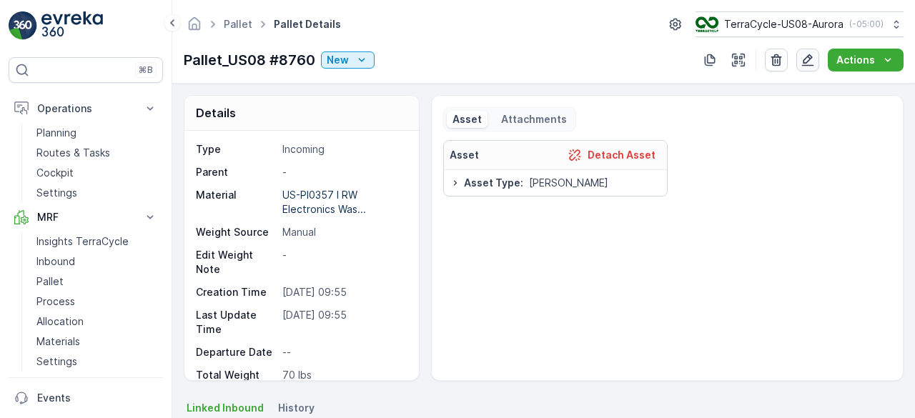
click at [814, 62] on icon "button" at bounding box center [808, 60] width 14 height 14
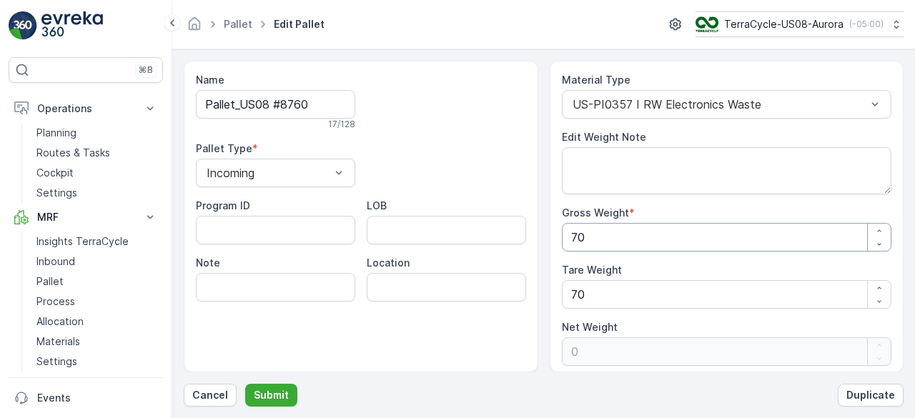
click at [656, 235] on Weight "70" at bounding box center [727, 237] width 330 height 29
type Weight "5"
type Weight "-65"
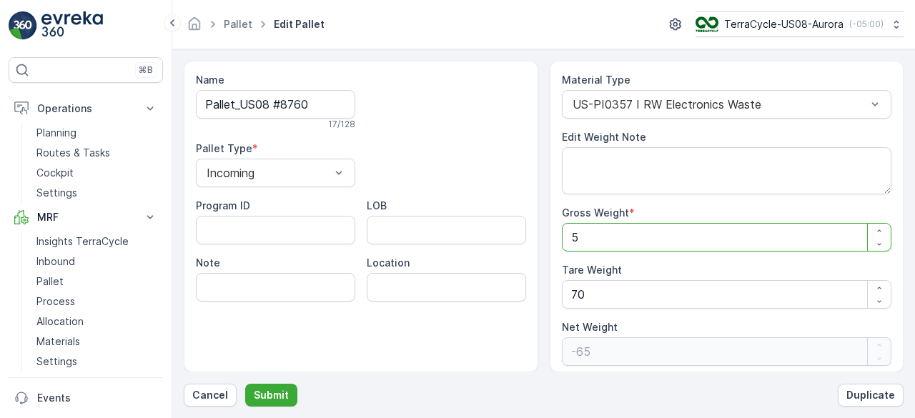
type Weight "52"
type Weight "-18"
type Weight "528"
type Weight "458"
type Weight "528"
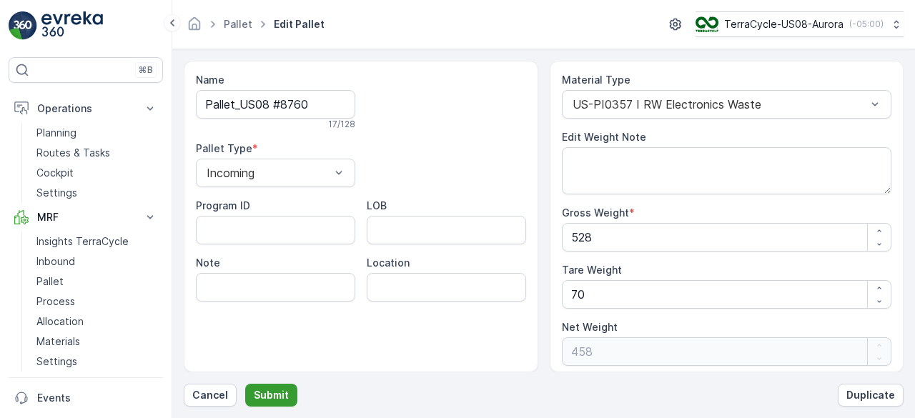
click at [275, 395] on p "Submit" at bounding box center [271, 395] width 35 height 14
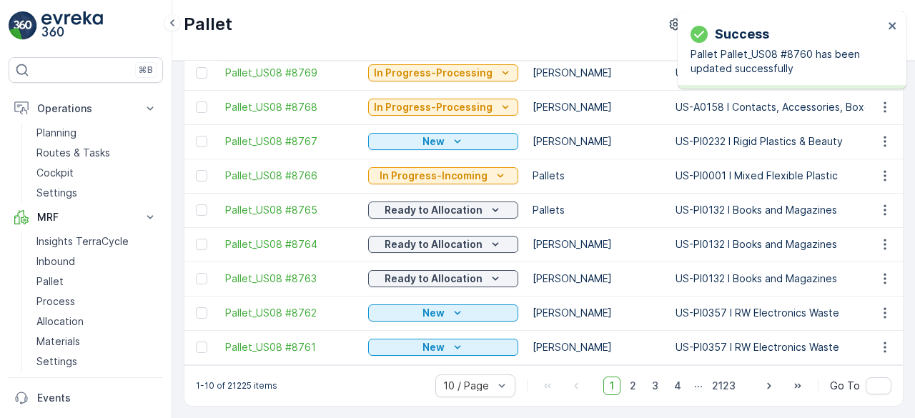
scroll to position [142, 0]
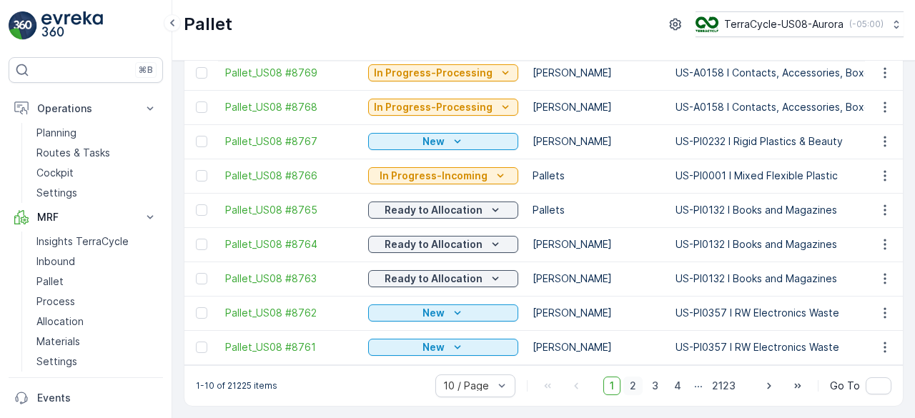
click at [639, 387] on span "2" at bounding box center [633, 386] width 19 height 19
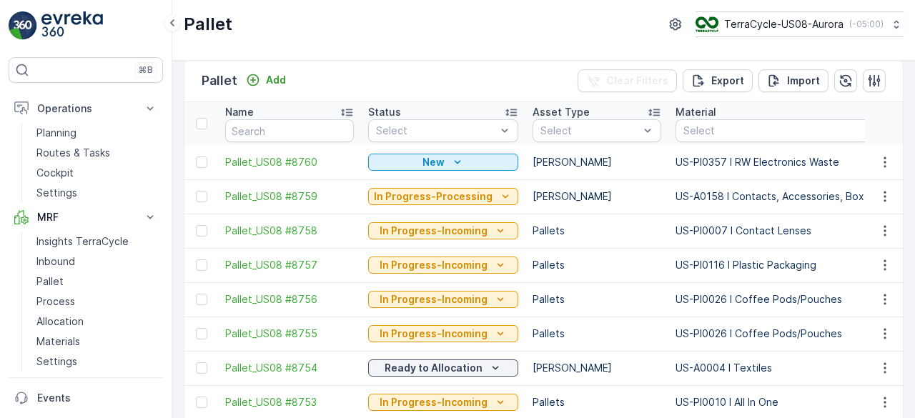
scroll to position [14, 0]
click at [423, 155] on p "New" at bounding box center [434, 161] width 22 height 14
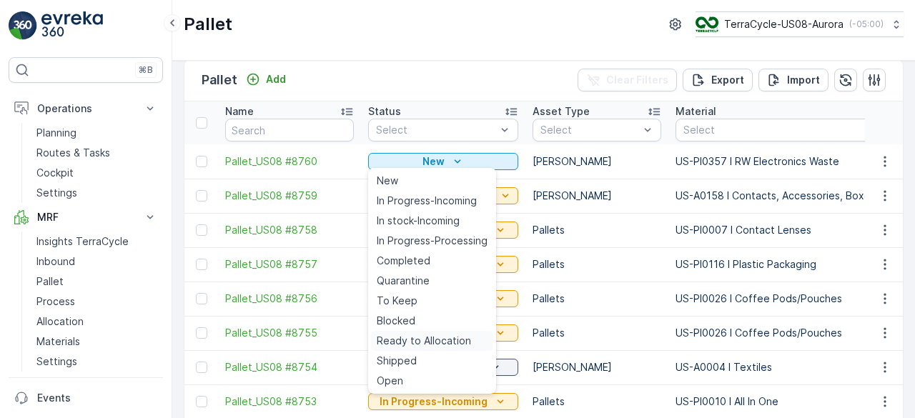
click at [445, 340] on span "Ready to Allocation" at bounding box center [424, 341] width 94 height 14
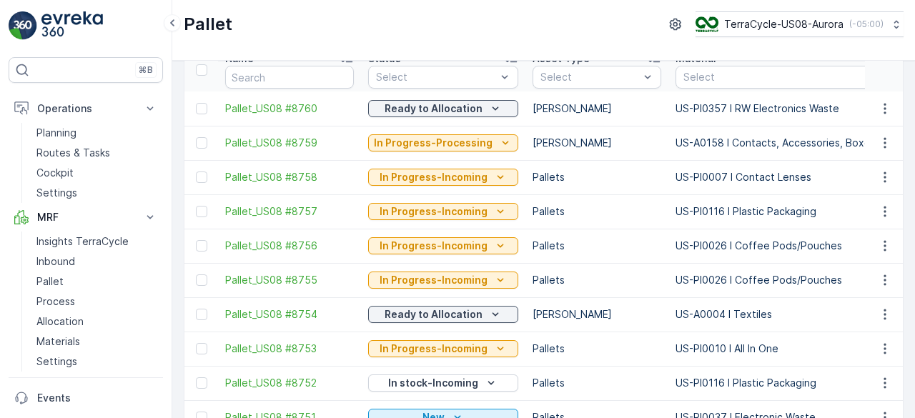
scroll to position [142, 0]
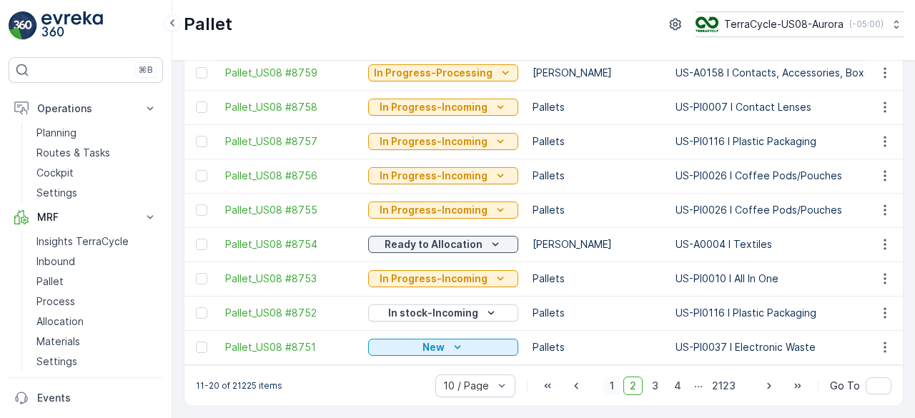
click at [620, 385] on span "1" at bounding box center [612, 386] width 17 height 19
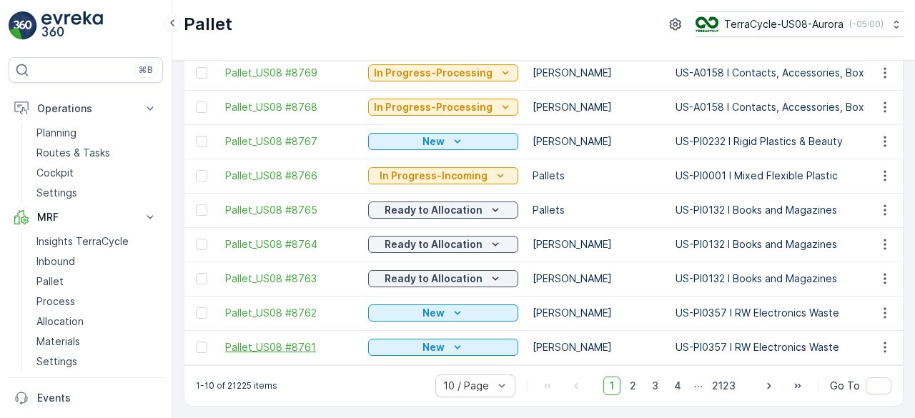
click at [280, 340] on span "Pallet_US08 #8761" at bounding box center [289, 347] width 129 height 14
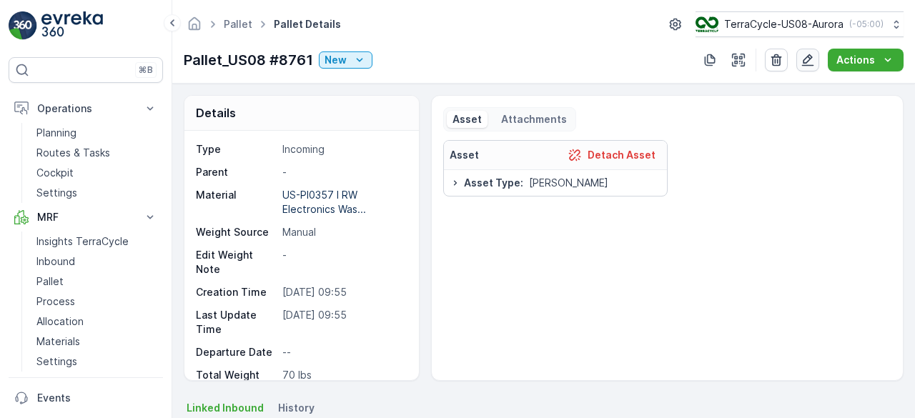
click at [801, 57] on button "button" at bounding box center [808, 60] width 23 height 23
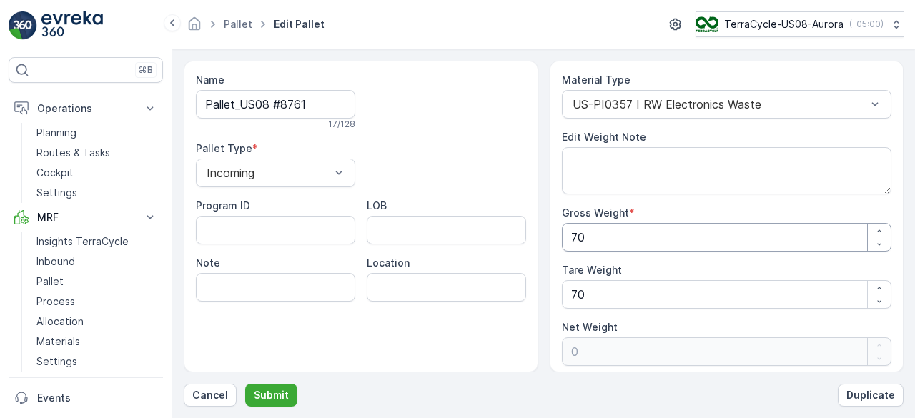
click at [694, 223] on Weight "70" at bounding box center [727, 237] width 330 height 29
type Weight "5"
type Weight "-65"
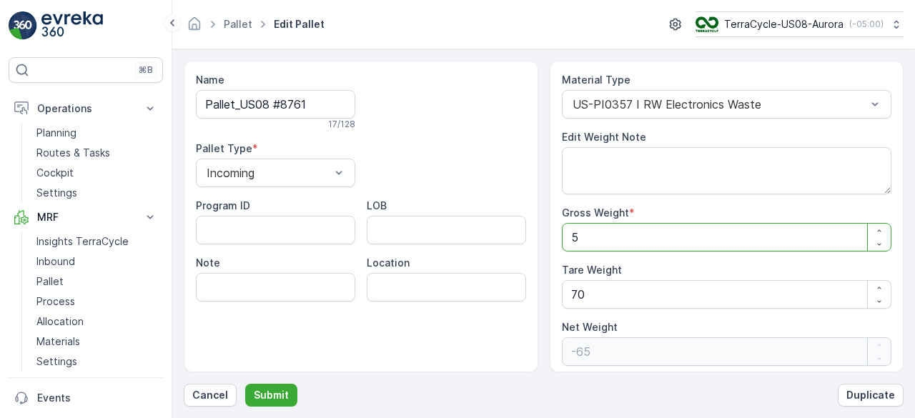
type Weight "51"
type Weight "-19"
type Weight "514"
type Weight "444"
type Weight "514"
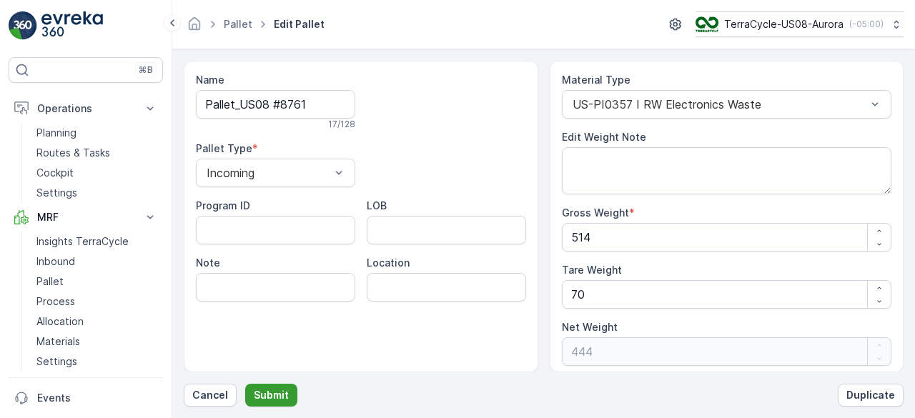
click at [276, 390] on p "Submit" at bounding box center [271, 395] width 35 height 14
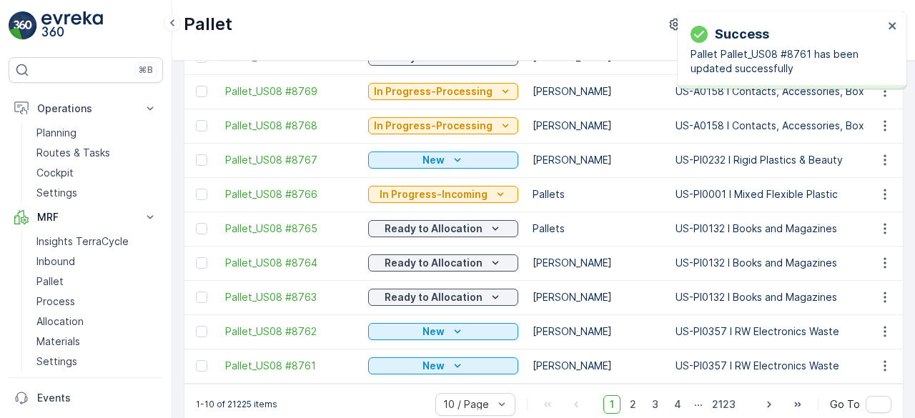
scroll to position [142, 0]
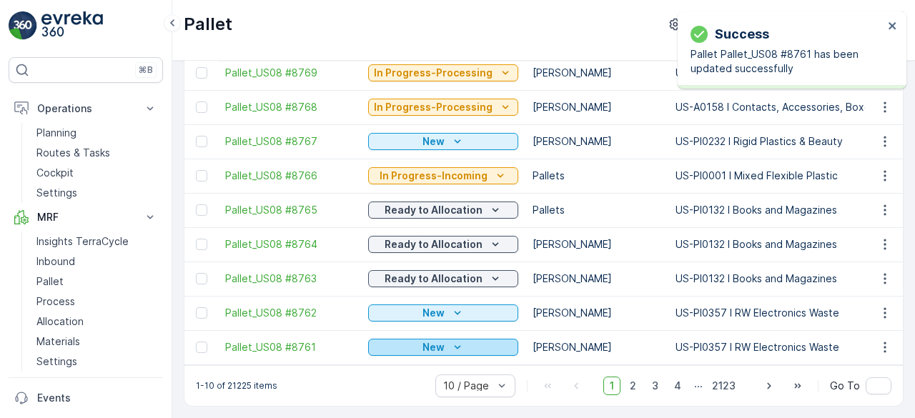
click at [466, 341] on div "New" at bounding box center [443, 347] width 139 height 14
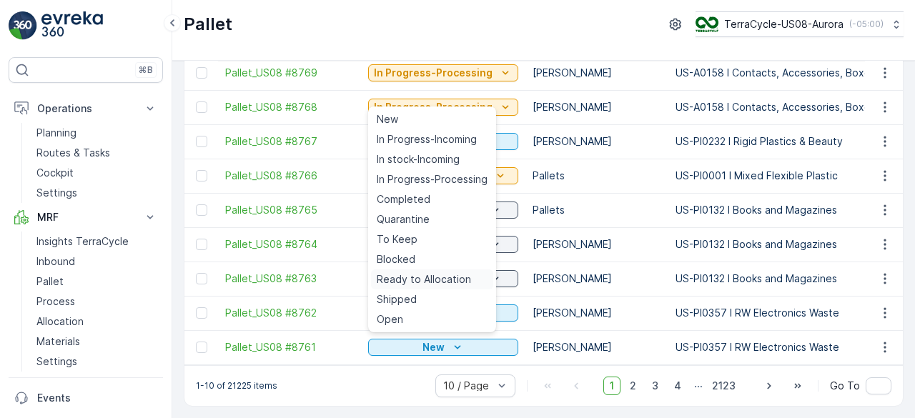
click at [453, 284] on span "Ready to Allocation" at bounding box center [424, 279] width 94 height 14
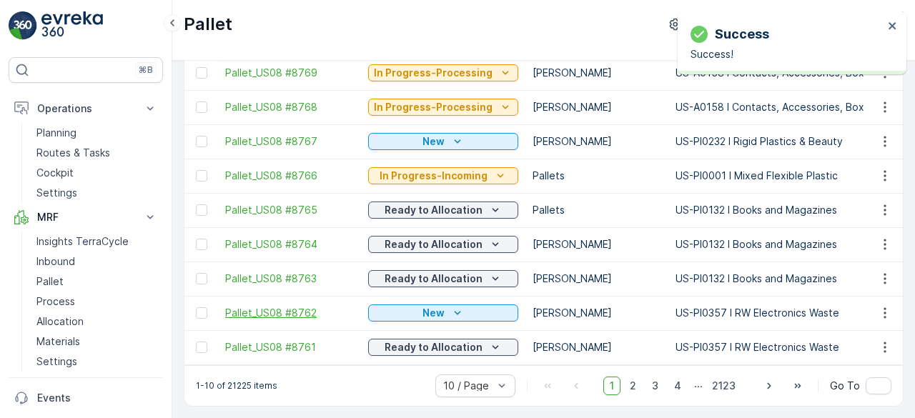
click at [297, 306] on span "Pallet_US08 #8762" at bounding box center [289, 313] width 129 height 14
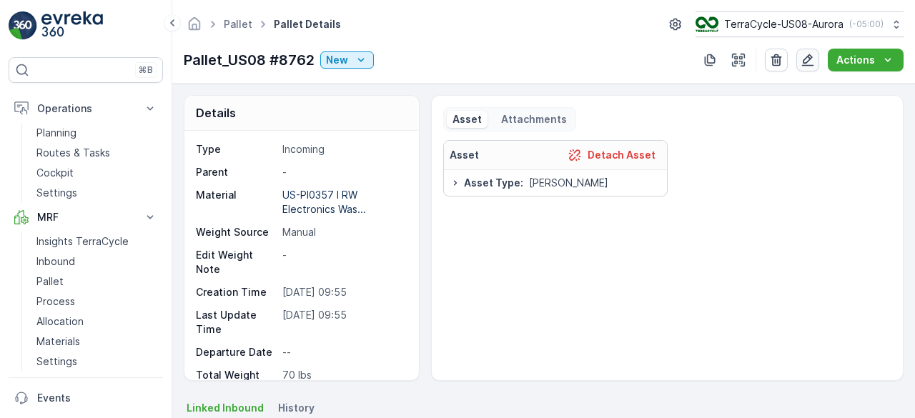
click at [813, 58] on icon "button" at bounding box center [808, 60] width 14 height 14
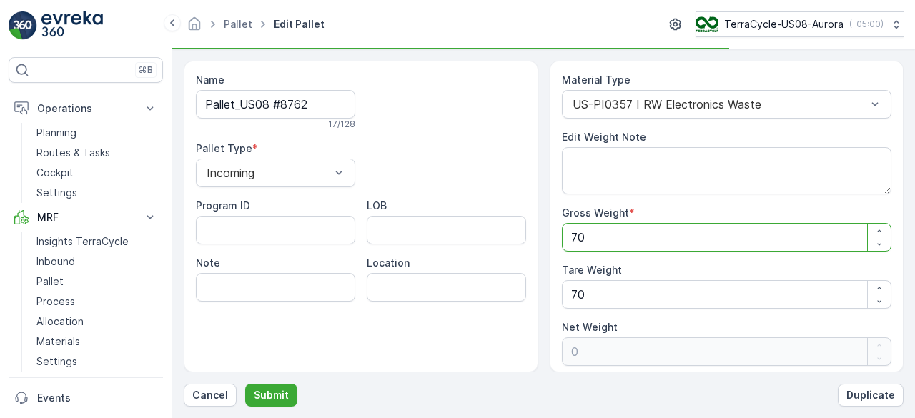
click at [613, 237] on Weight "70" at bounding box center [727, 237] width 330 height 29
type Weight "6"
type Weight "-64"
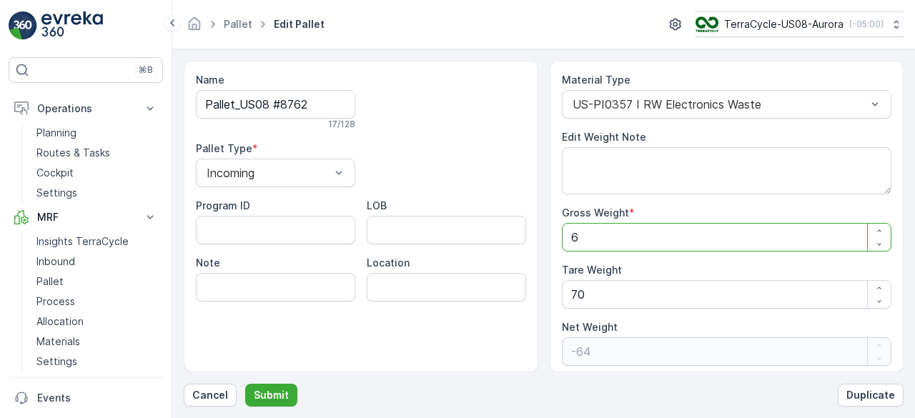
type Weight "68"
type Weight "-2"
type Weight "683"
type Weight "613"
type Weight "683"
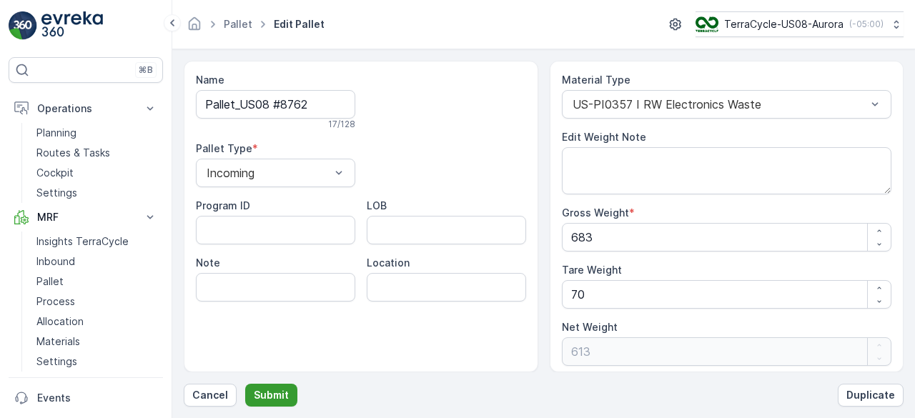
click at [263, 402] on p "Submit" at bounding box center [271, 395] width 35 height 14
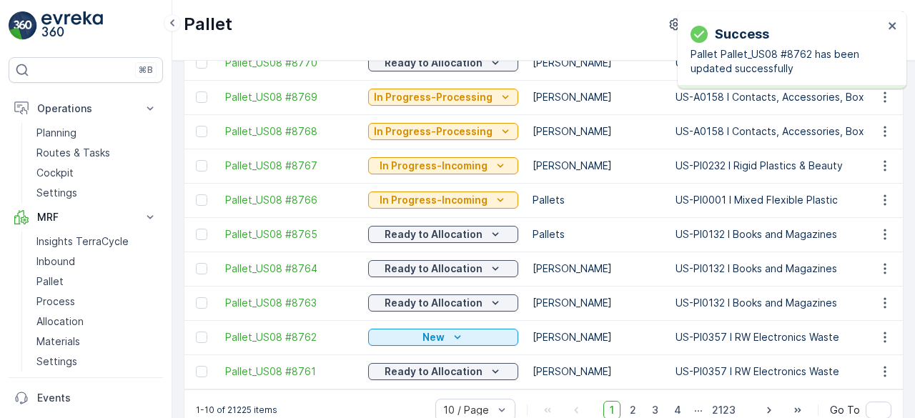
scroll to position [142, 0]
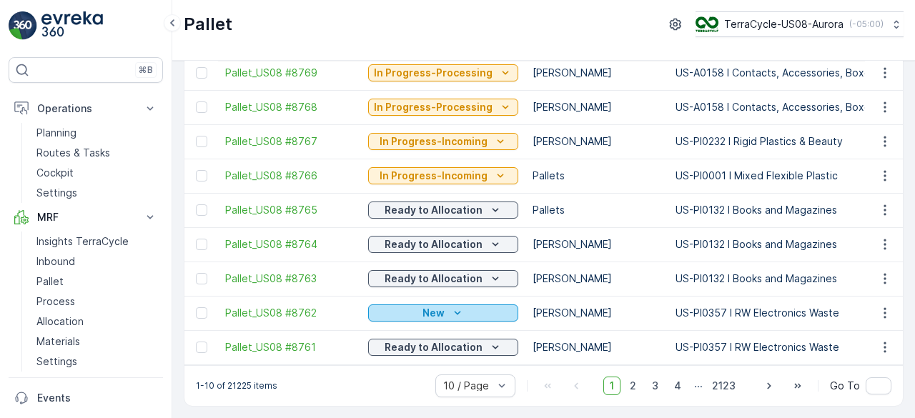
click at [451, 306] on icon "New" at bounding box center [458, 313] width 14 height 14
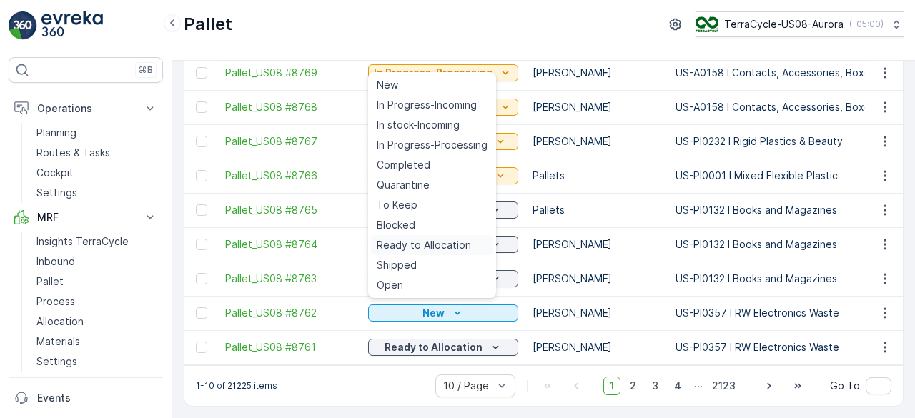
click at [461, 246] on span "Ready to Allocation" at bounding box center [424, 245] width 94 height 14
